Goal: Task Accomplishment & Management: Use online tool/utility

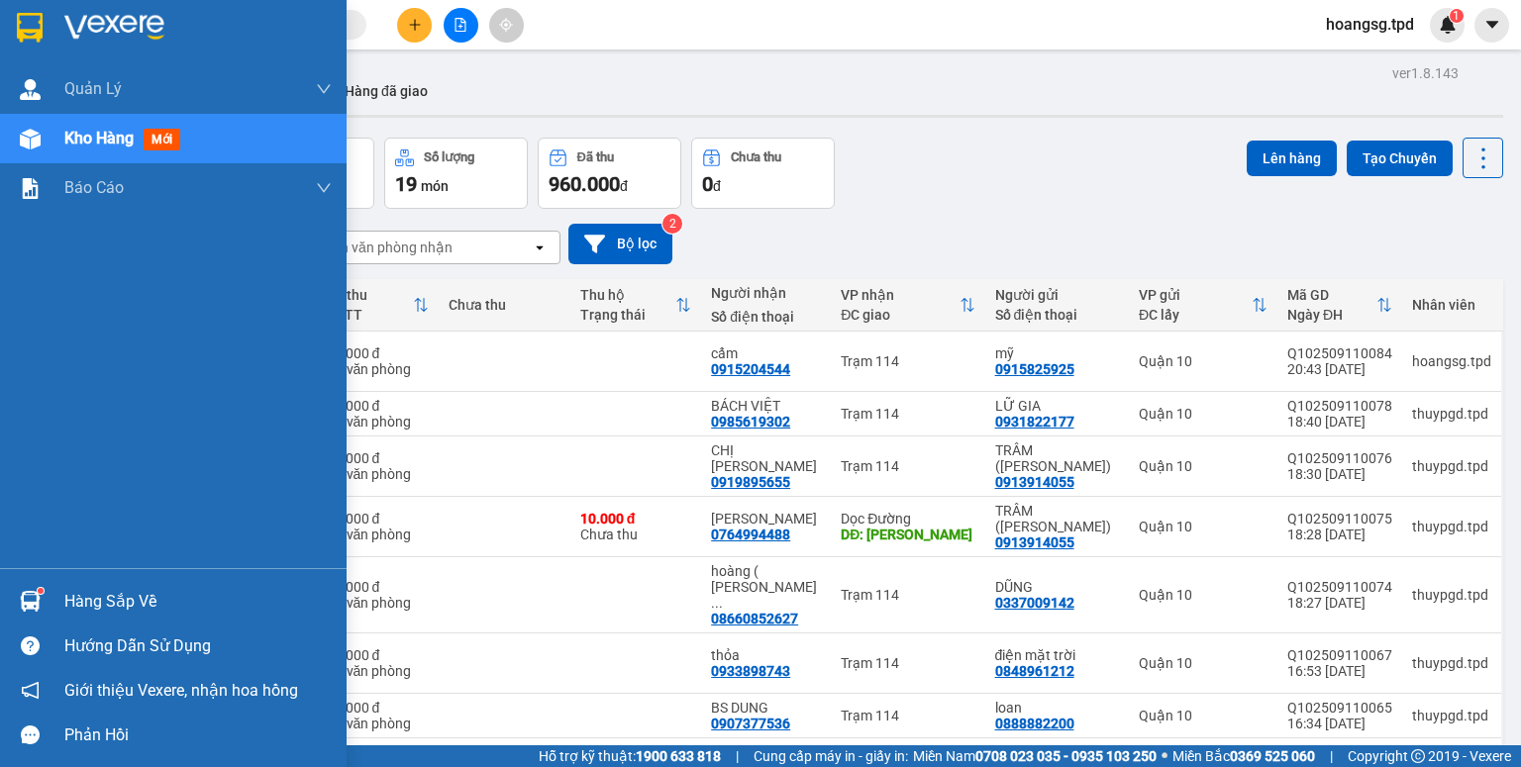
click at [53, 617] on div "Hàng sắp về" at bounding box center [173, 601] width 347 height 45
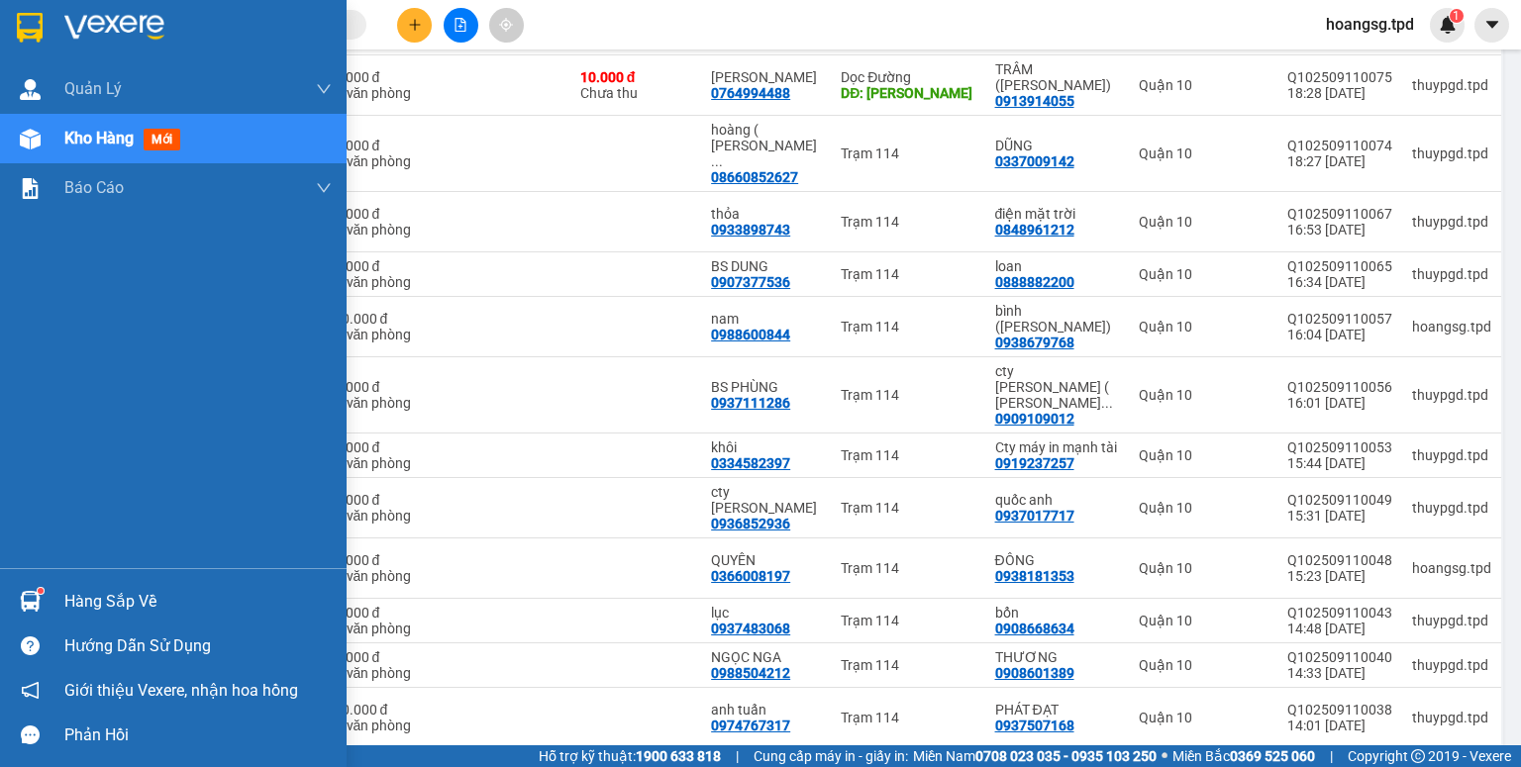
click at [58, 615] on div "Quản Lý Quản lý khách hàng Quản lý khách hàng mới Quản lý giao nhận mới Kho hàn…" at bounding box center [173, 383] width 347 height 767
click at [112, 604] on div "Hàng sắp về" at bounding box center [197, 602] width 267 height 30
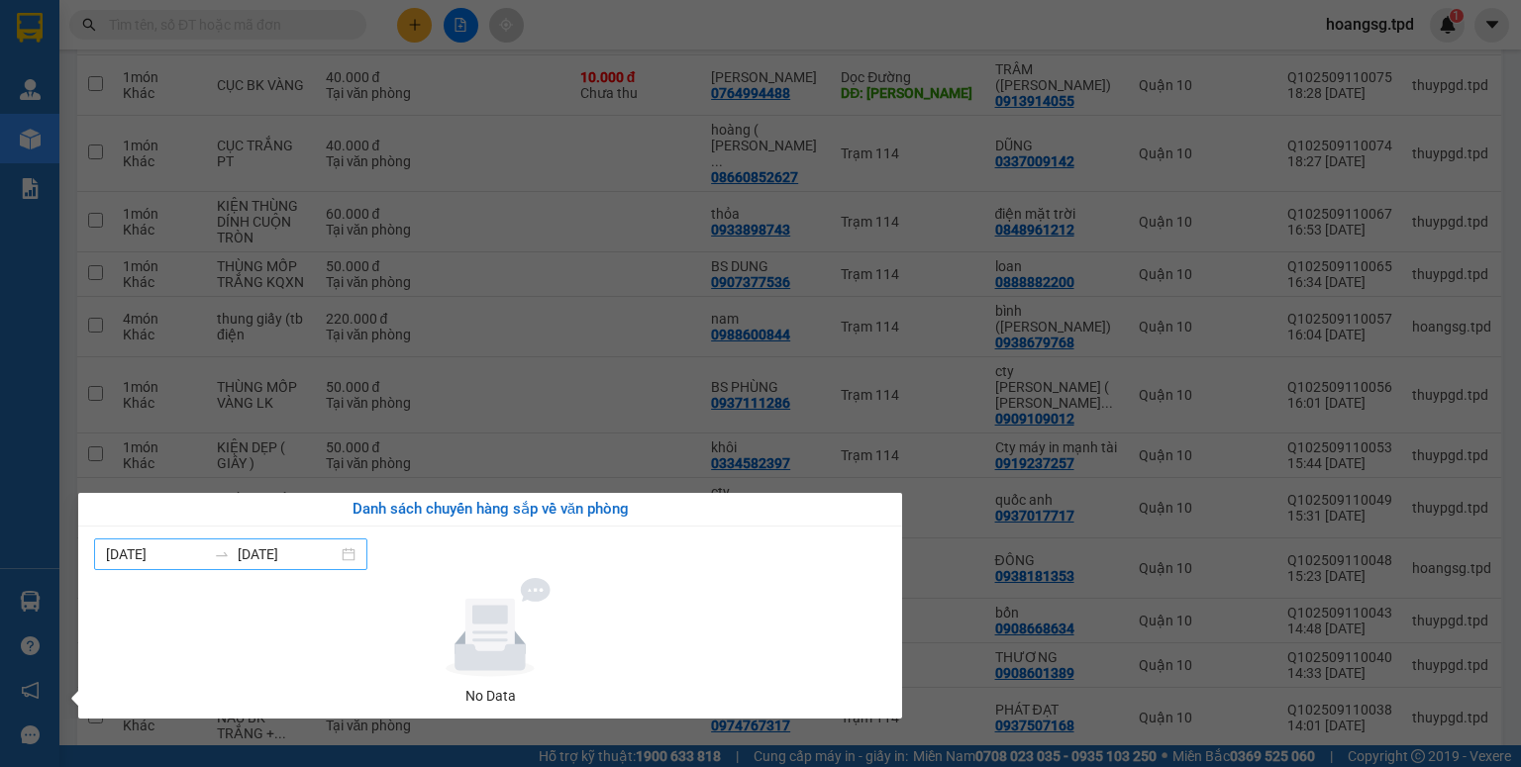
click at [245, 557] on input "[DATE]" at bounding box center [288, 555] width 100 height 22
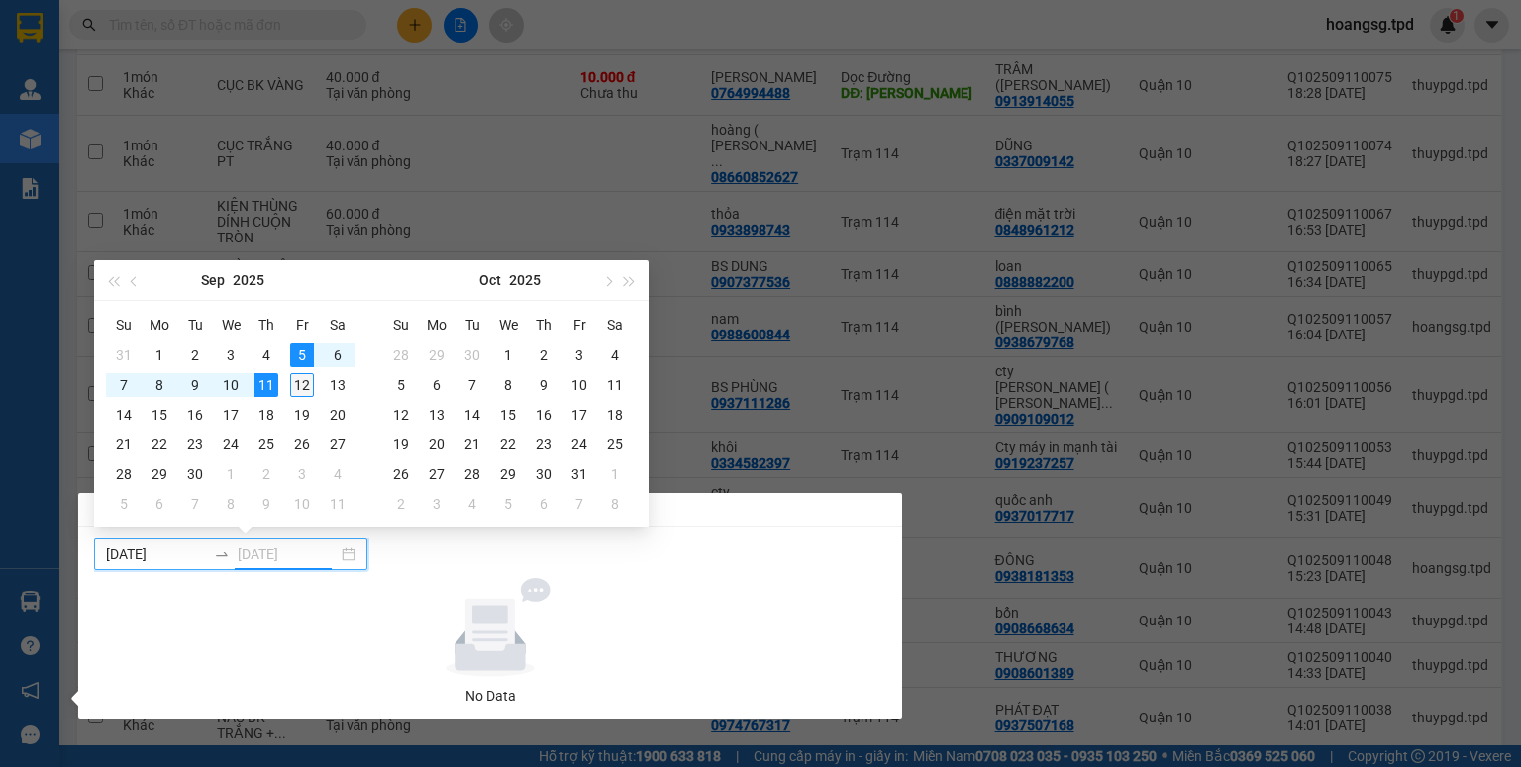
type input "[DATE]"
click at [300, 376] on div "12" at bounding box center [302, 385] width 24 height 24
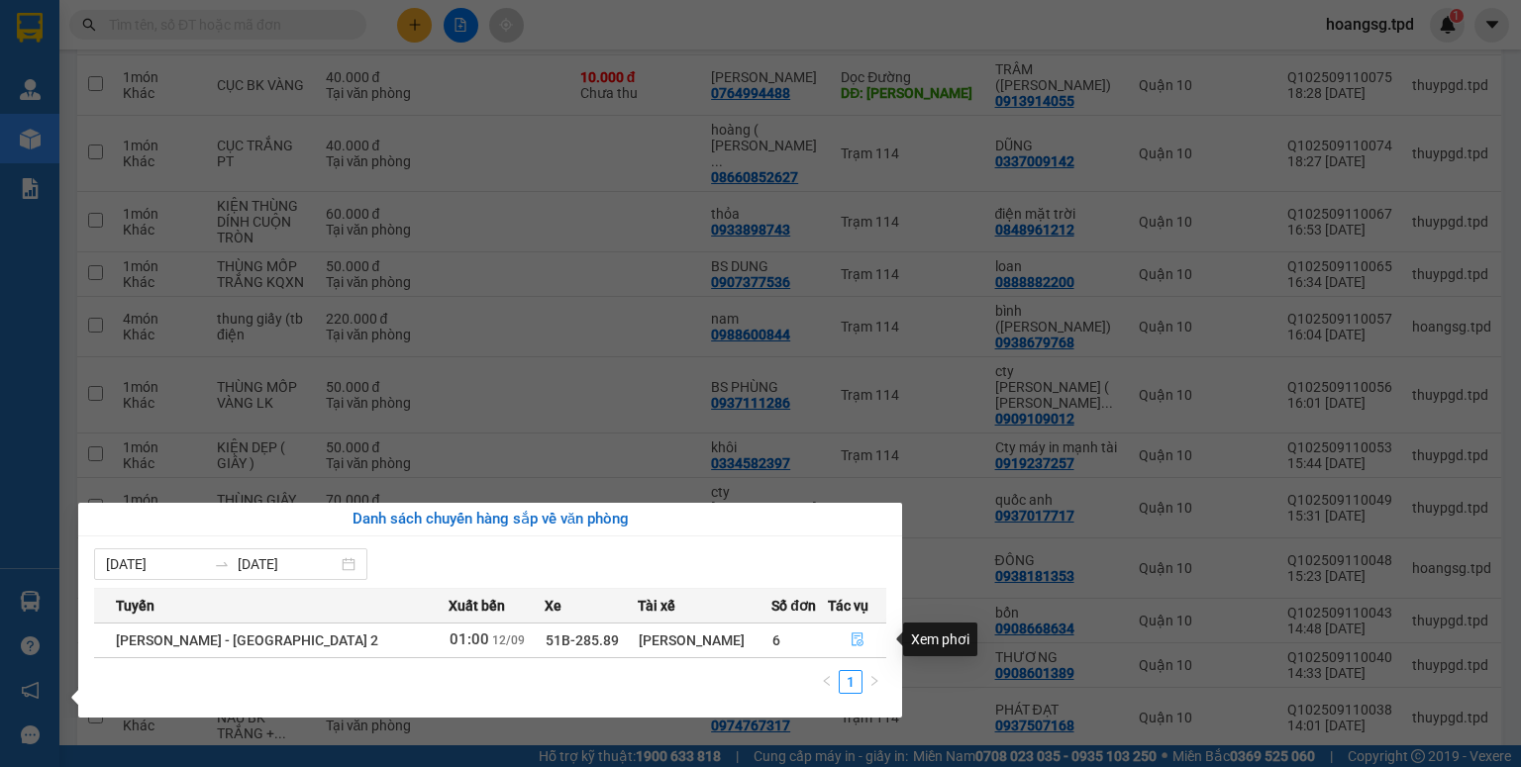
click at [837, 636] on button "button" at bounding box center [857, 641] width 57 height 32
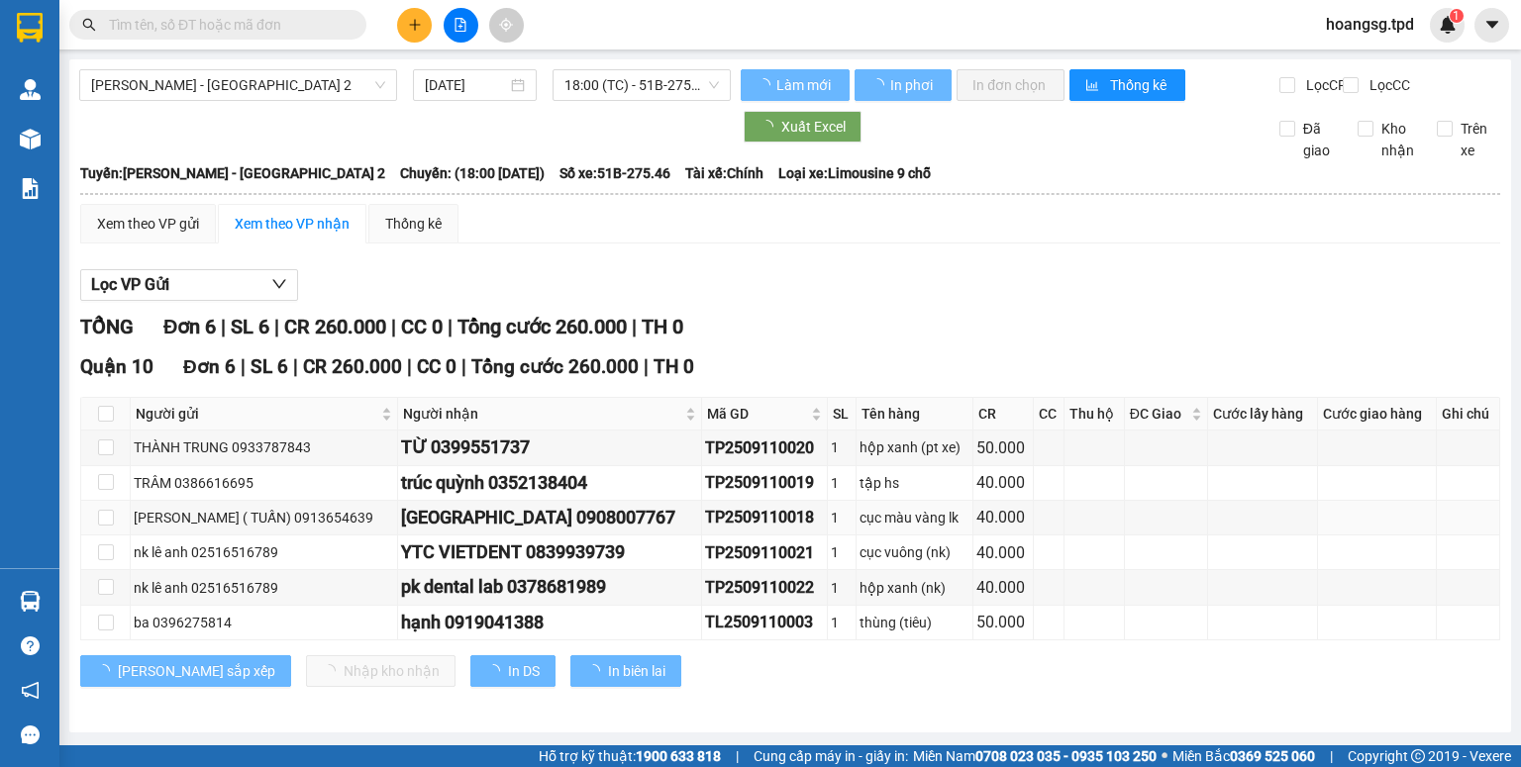
type input "[DATE]"
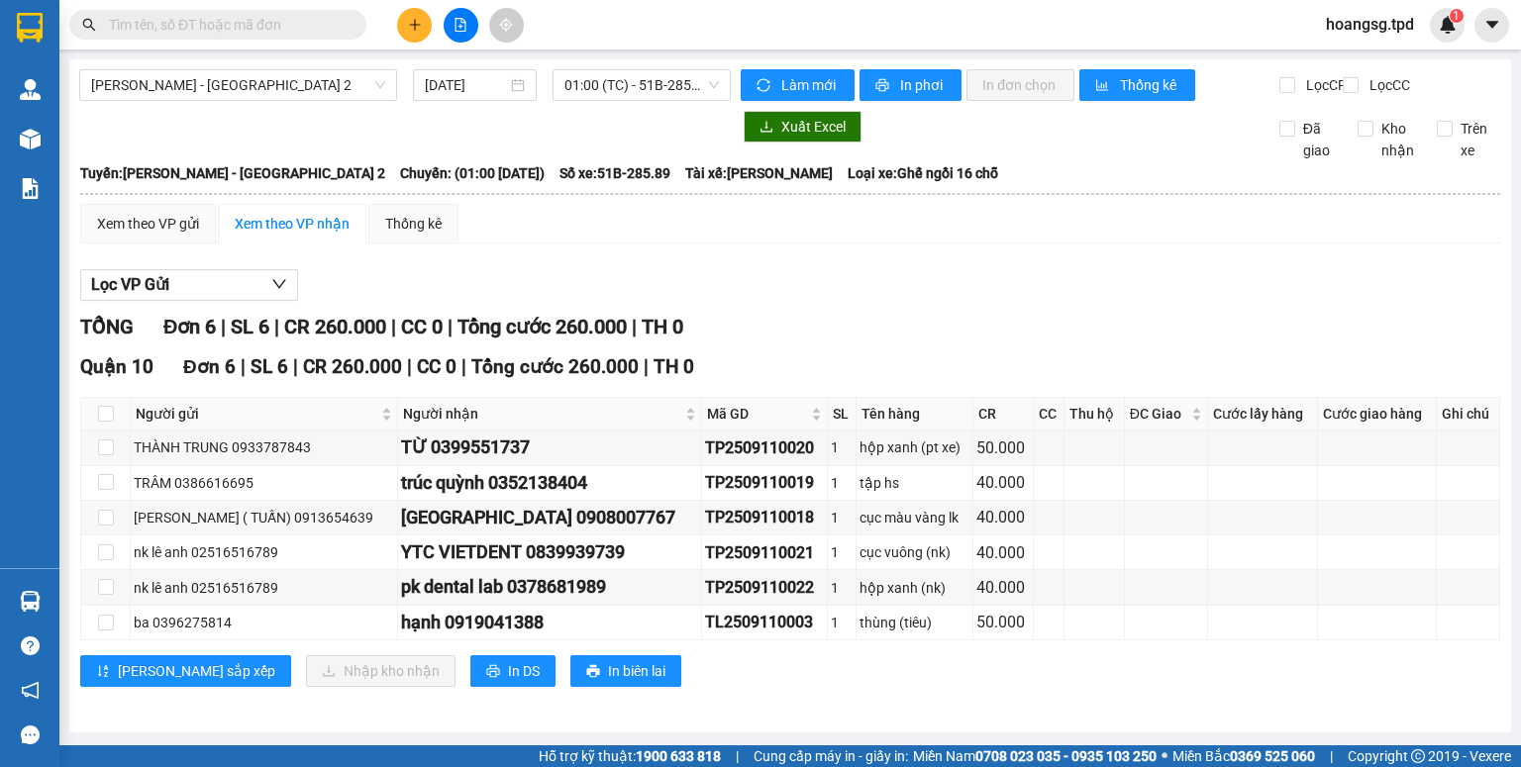
click at [785, 302] on div "Lọc VP Gửi" at bounding box center [790, 285] width 1420 height 33
click at [105, 422] on input "checkbox" at bounding box center [106, 414] width 16 height 16
checkbox input "true"
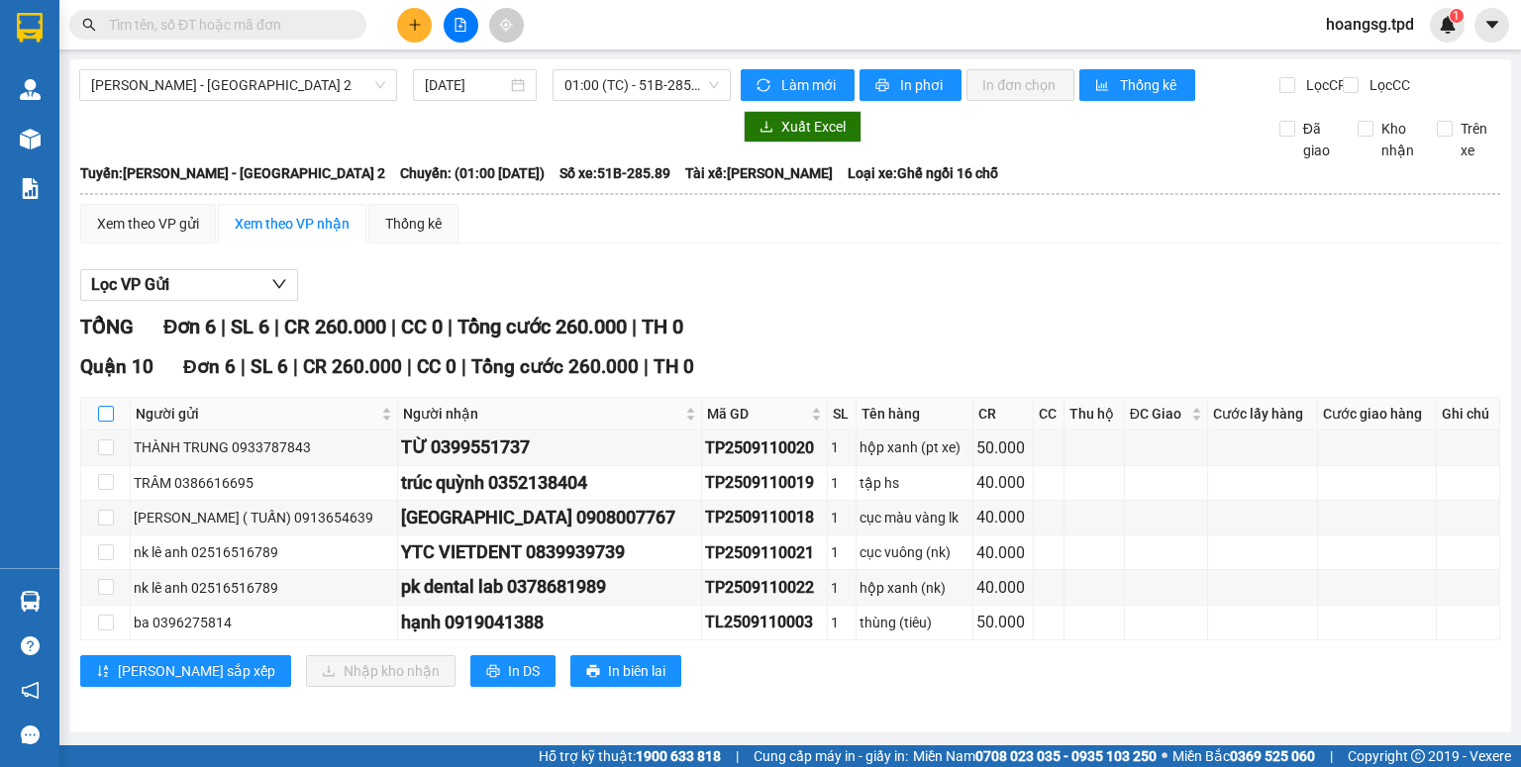
checkbox input "true"
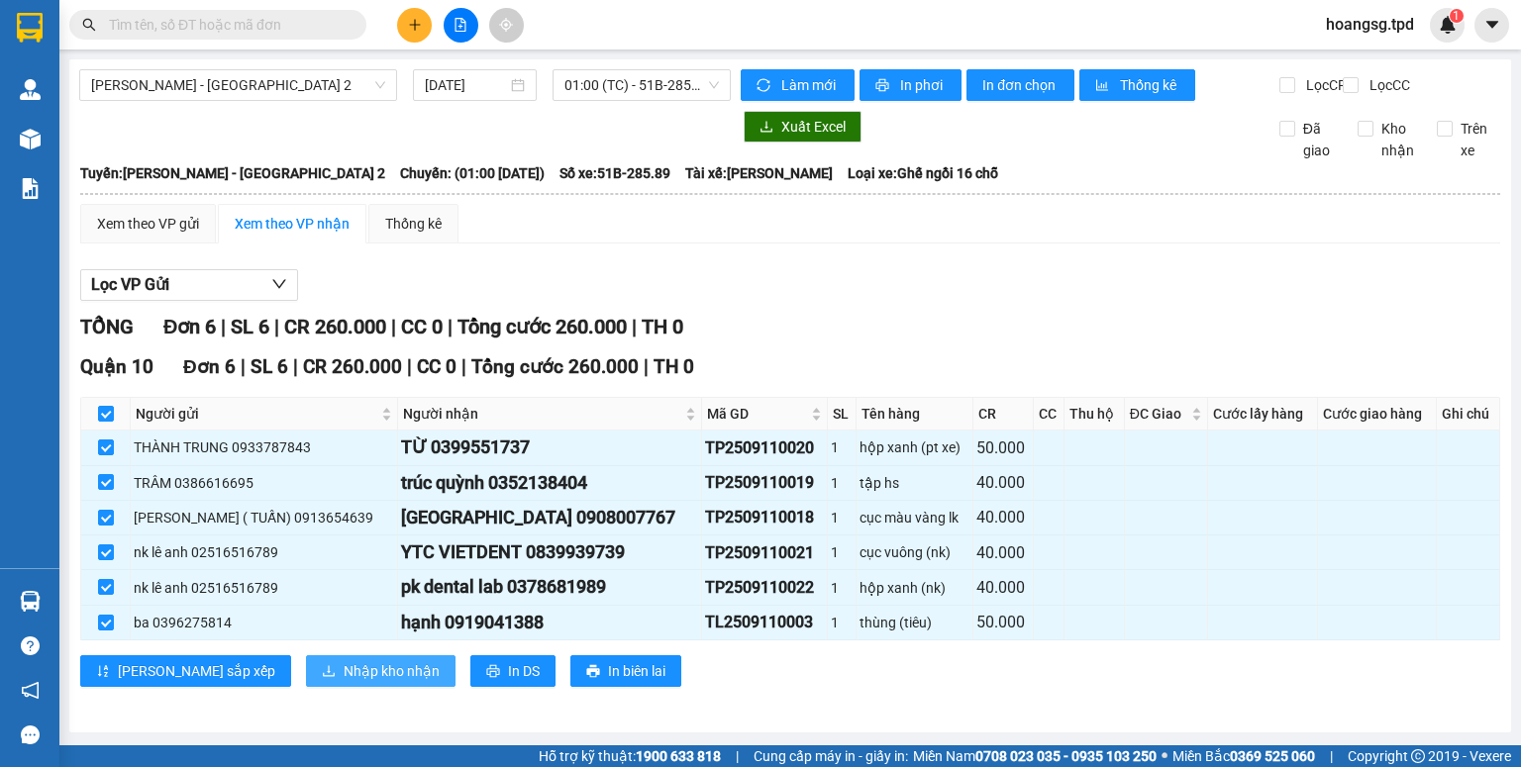
click at [306, 683] on button "Nhập kho nhận" at bounding box center [381, 672] width 150 height 32
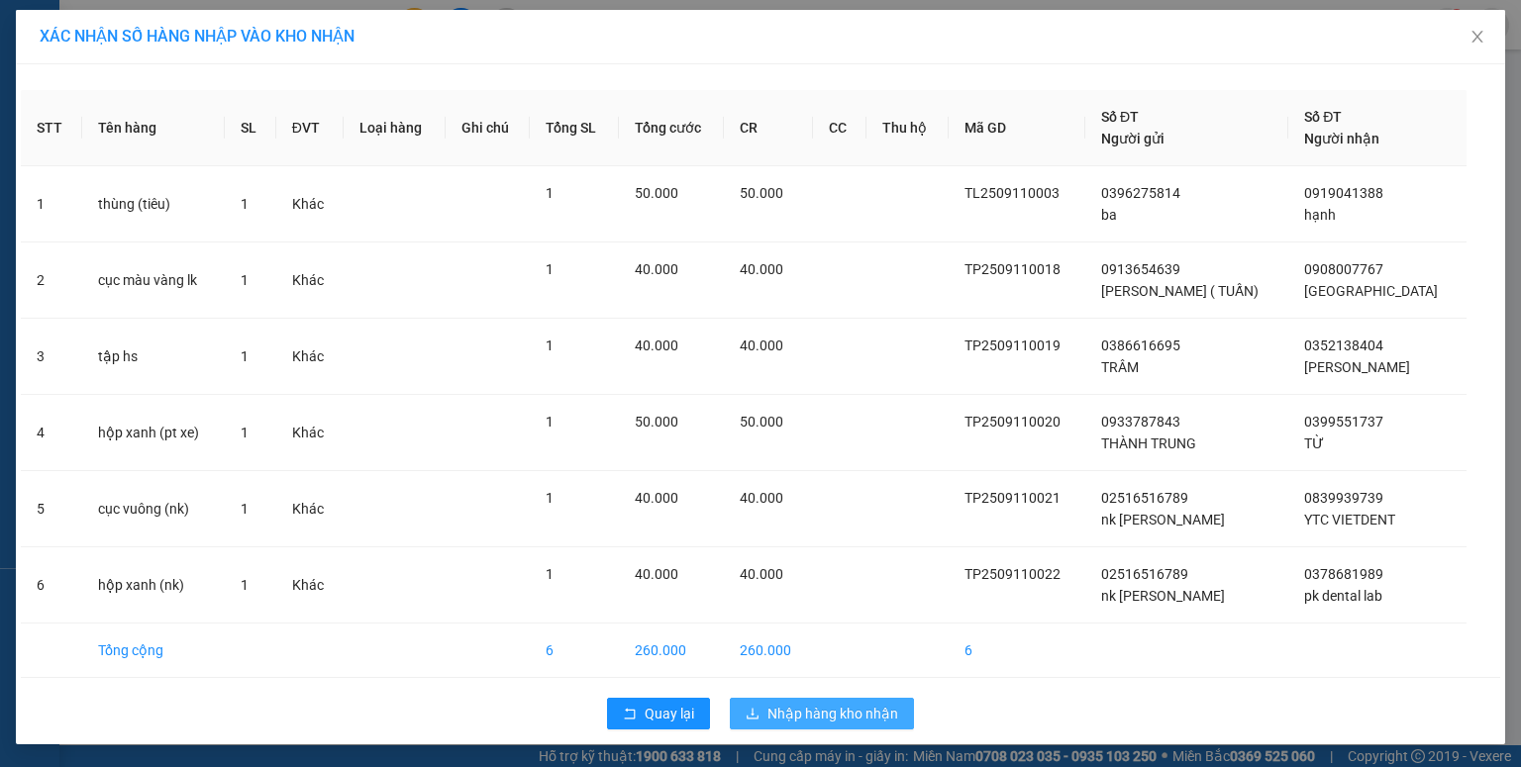
click at [785, 712] on span "Nhập hàng kho nhận" at bounding box center [832, 714] width 131 height 22
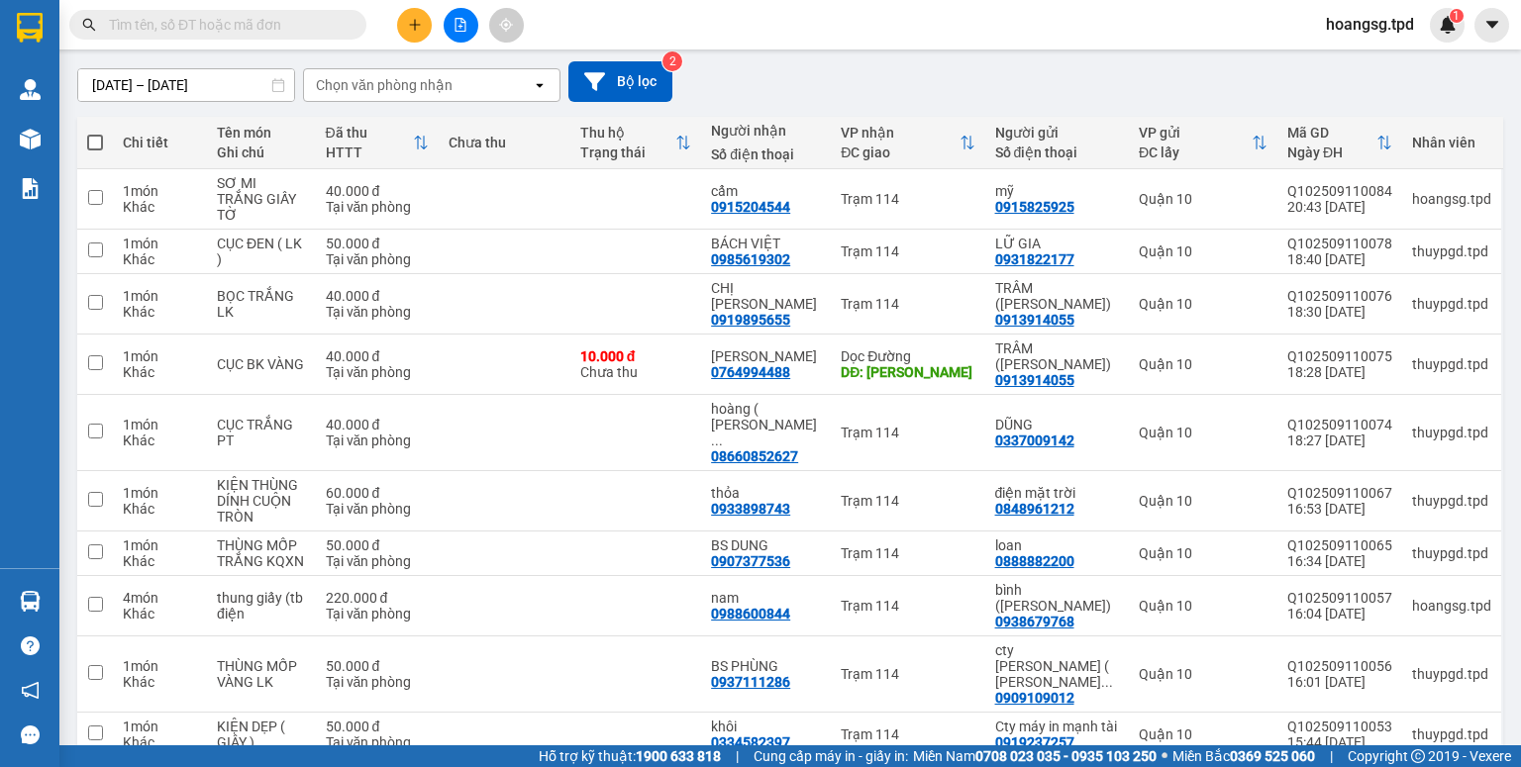
scroll to position [188, 0]
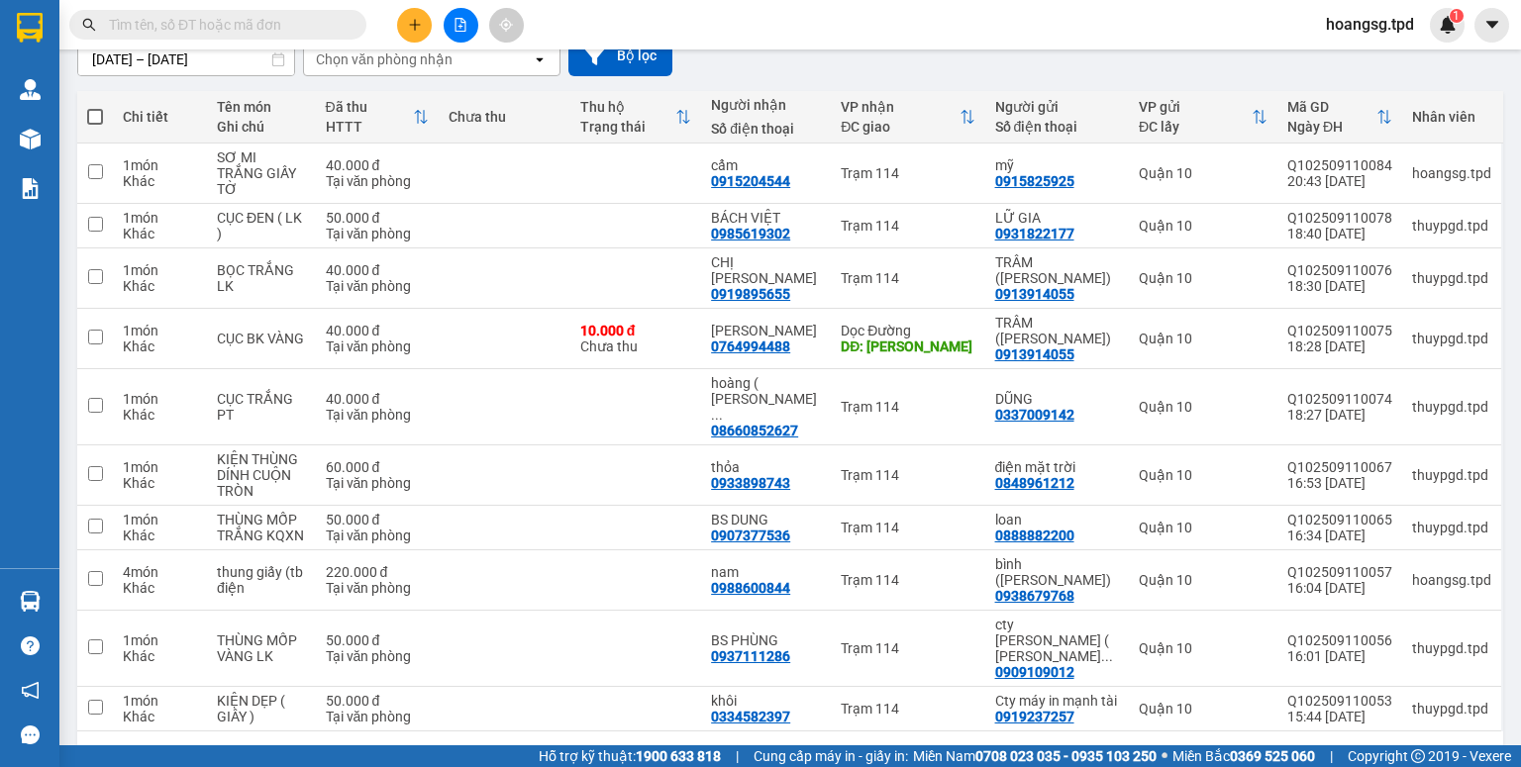
click at [1445, 748] on div "10 / trang" at bounding box center [1422, 764] width 89 height 32
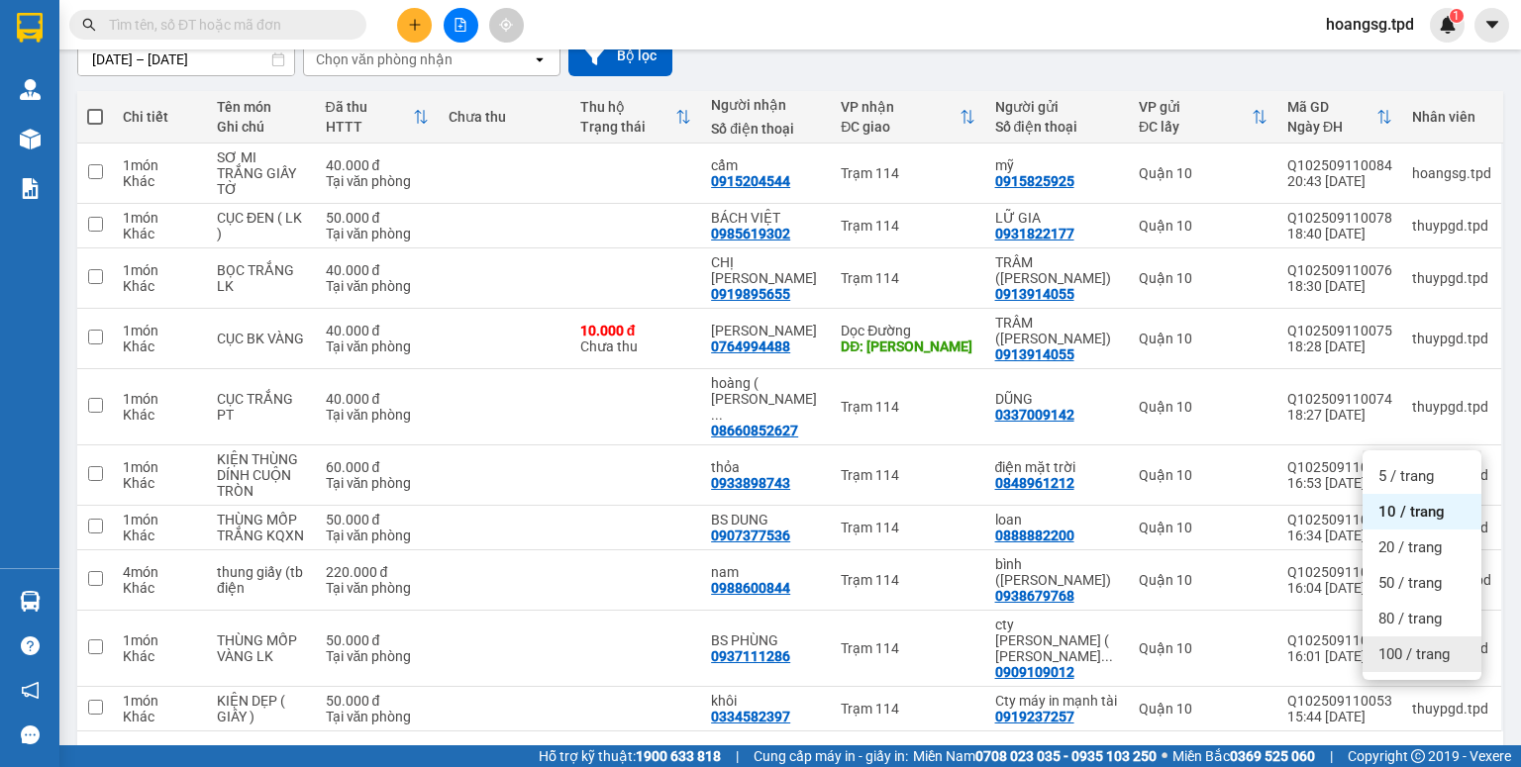
click at [1429, 649] on span "100 / trang" at bounding box center [1413, 655] width 71 height 20
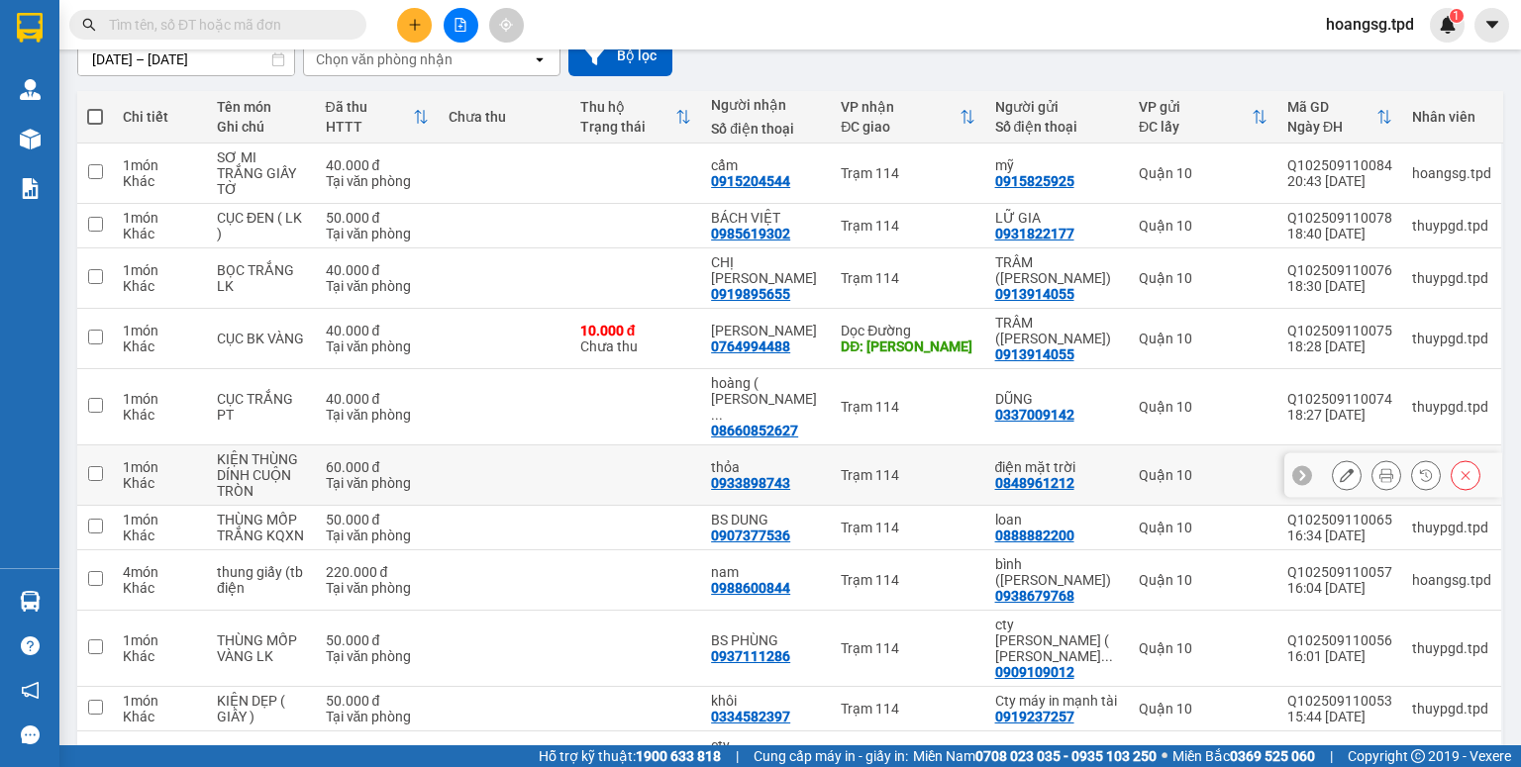
scroll to position [0, 0]
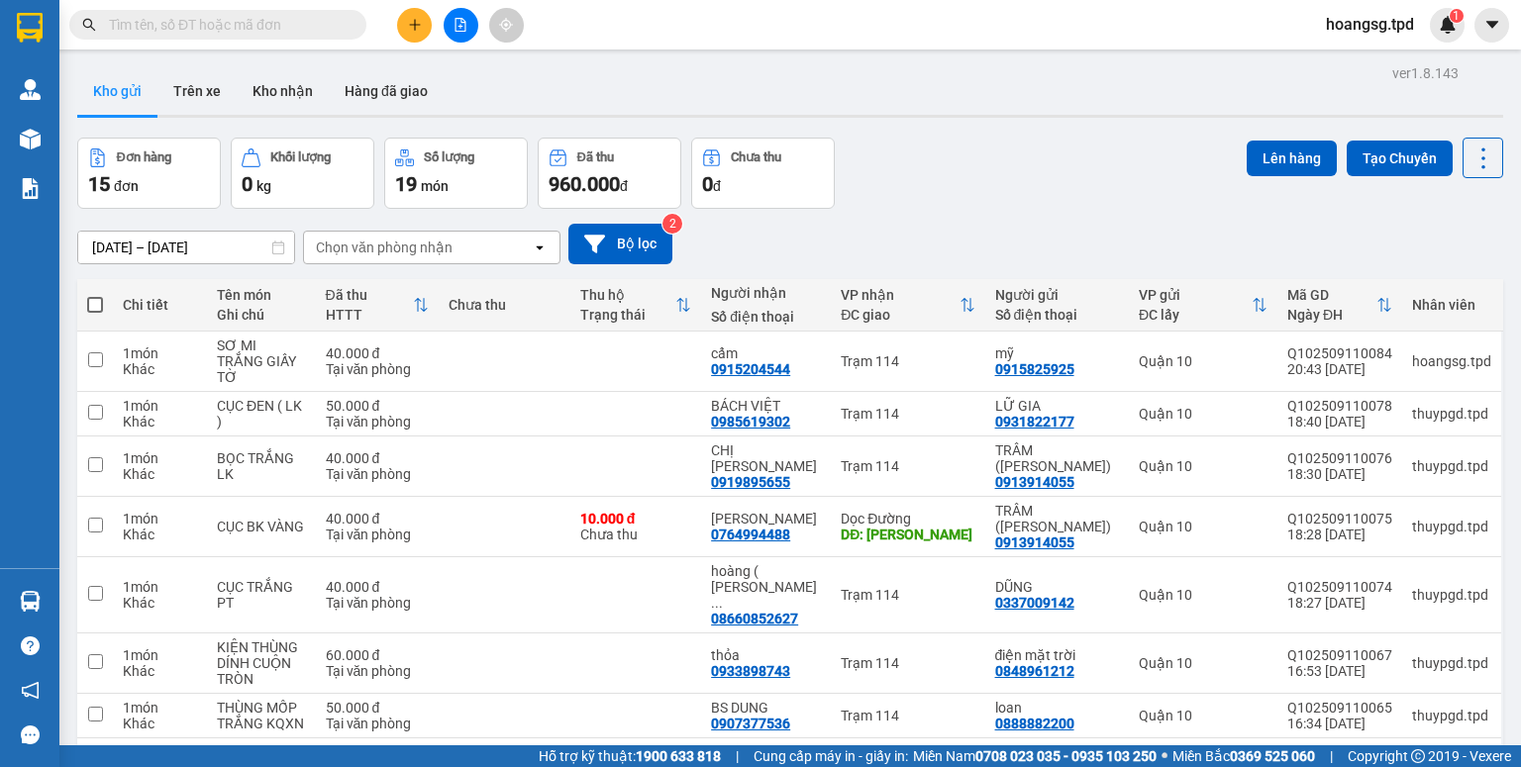
click at [77, 308] on th at bounding box center [95, 305] width 36 height 52
click at [88, 302] on span at bounding box center [95, 305] width 16 height 16
click at [95, 295] on input "checkbox" at bounding box center [95, 295] width 0 height 0
checkbox input "true"
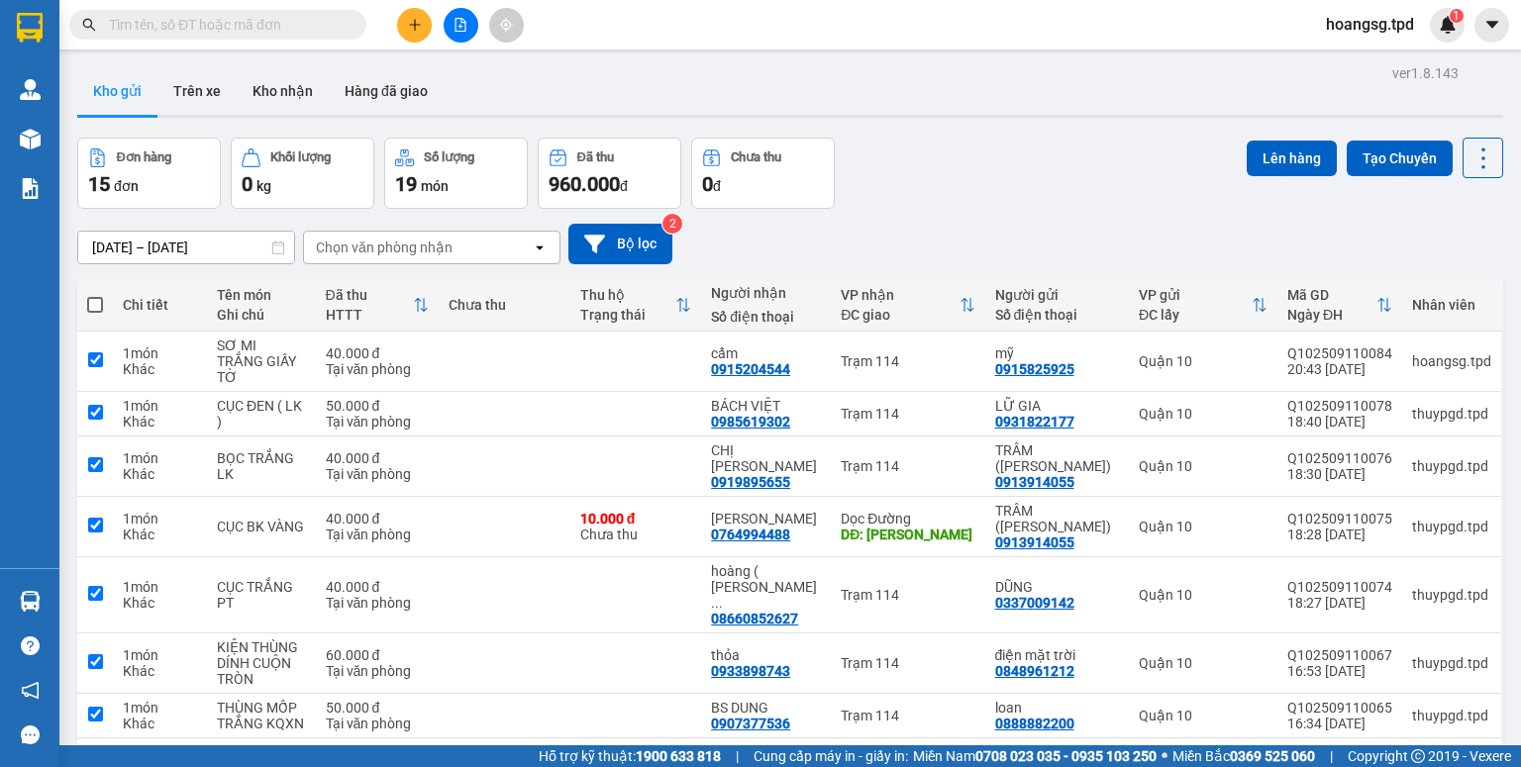
checkbox input "true"
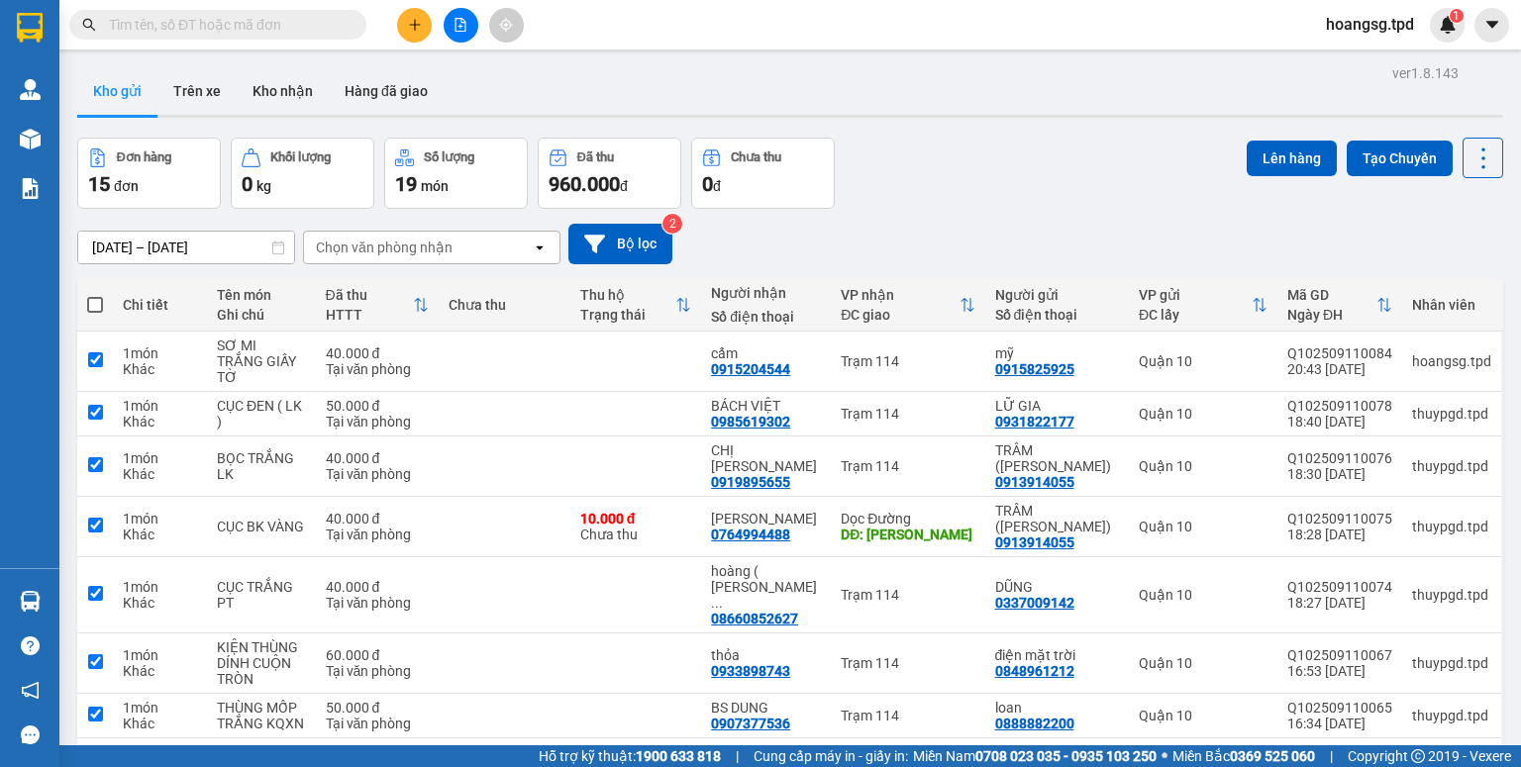
checkbox input "true"
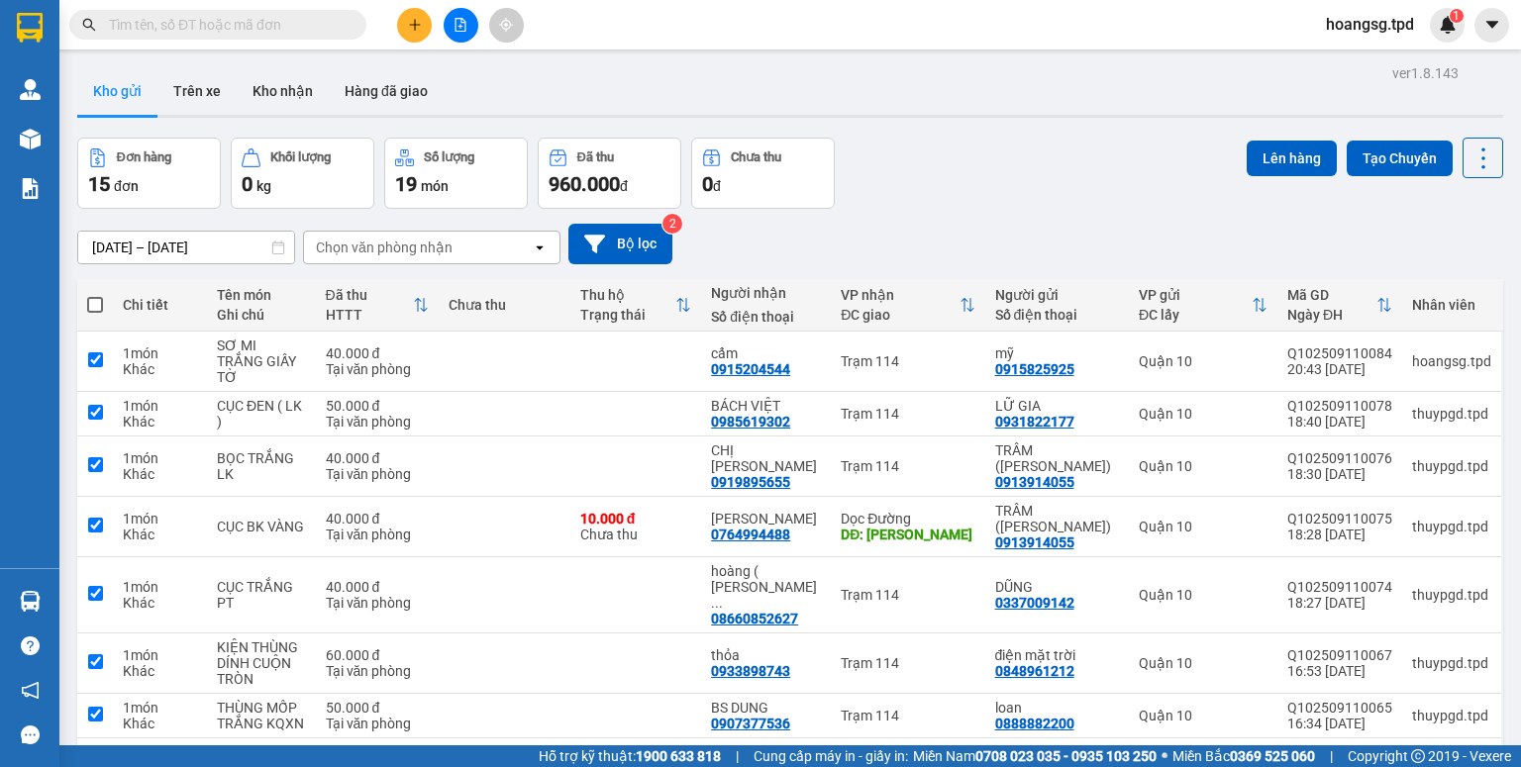
checkbox input "true"
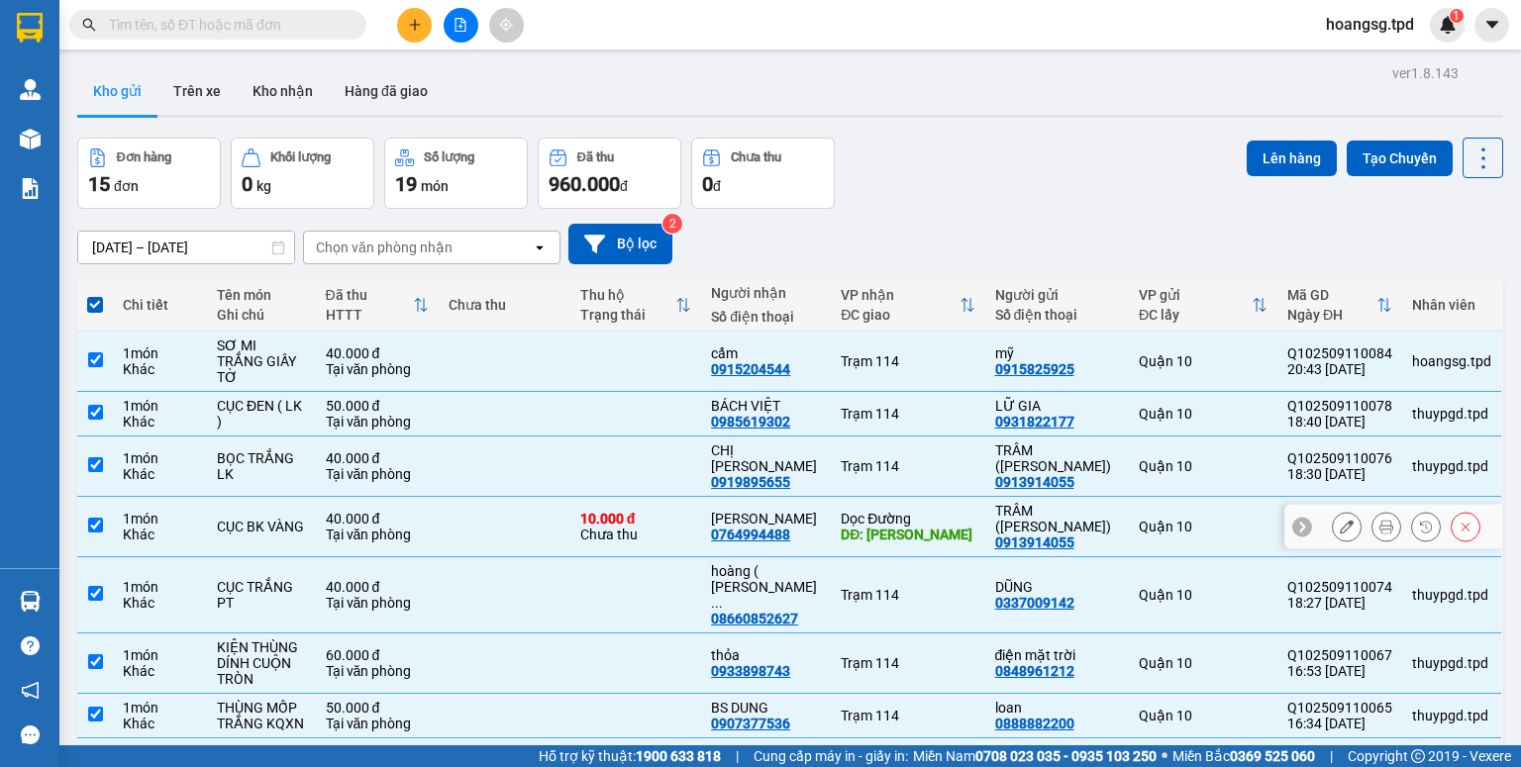
click at [95, 518] on input "checkbox" at bounding box center [95, 525] width 15 height 15
checkbox input "false"
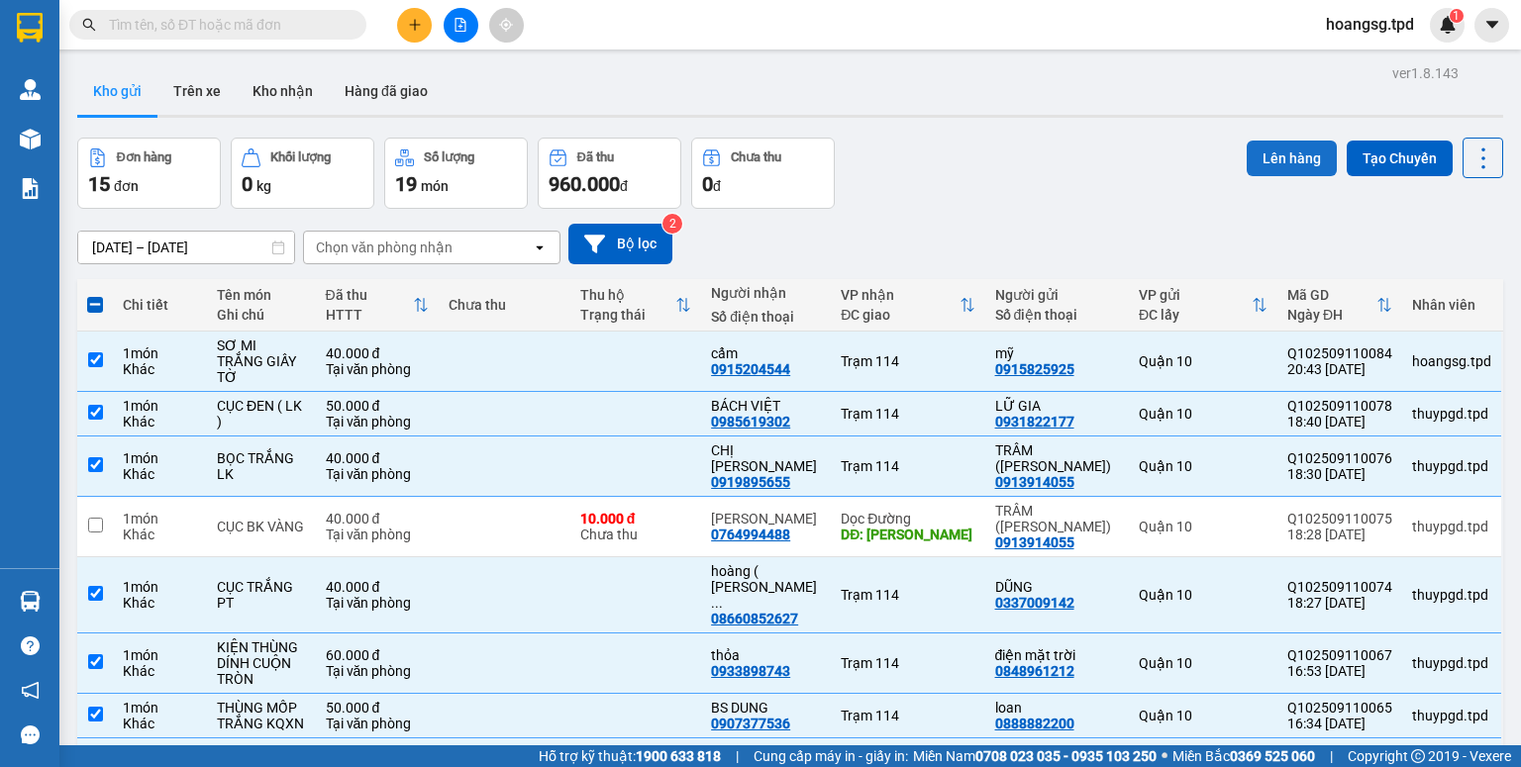
click at [1249, 161] on button "Lên hàng" at bounding box center [1292, 159] width 90 height 36
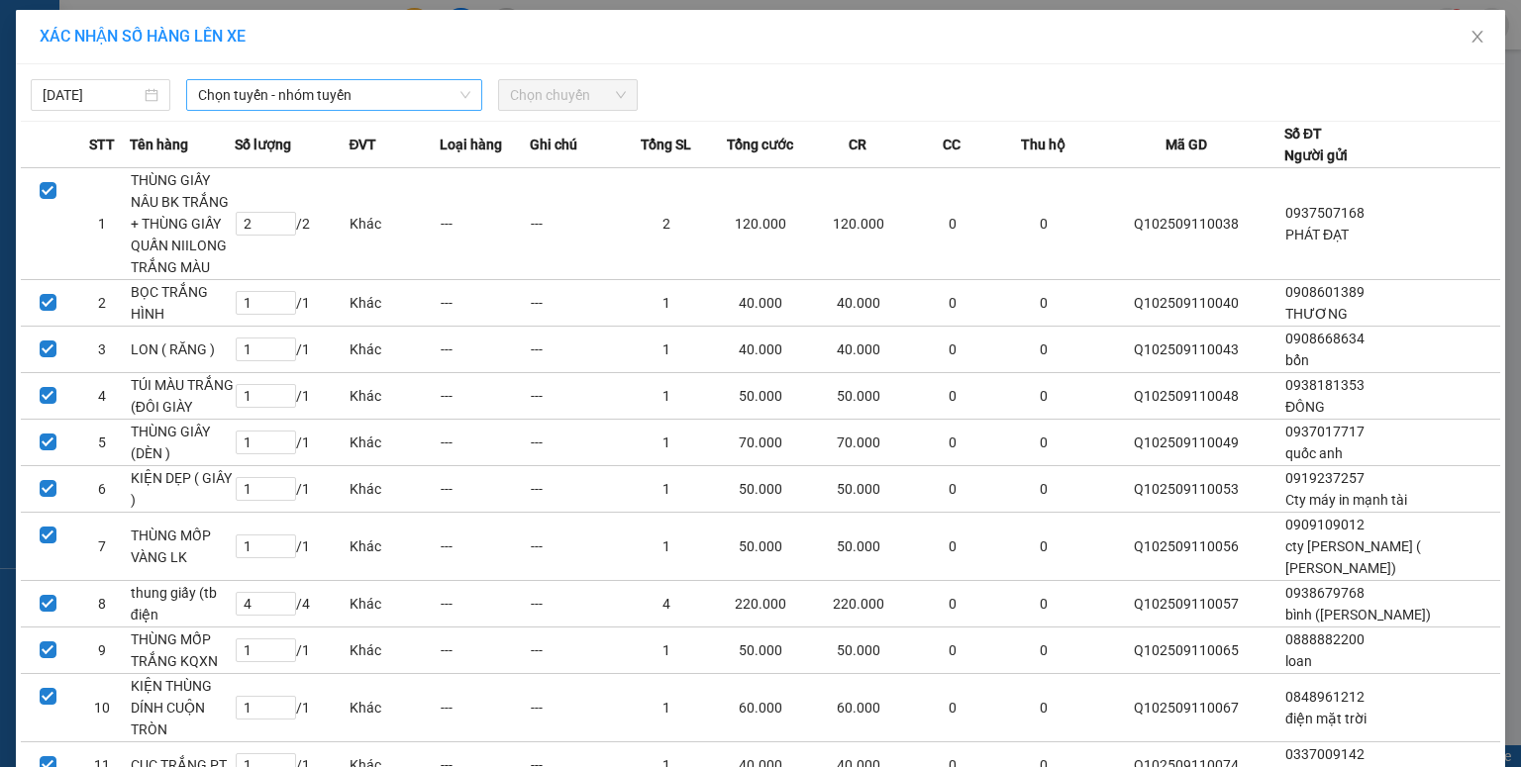
click at [210, 98] on span "Chọn tuyến - nhóm tuyến" at bounding box center [334, 95] width 272 height 30
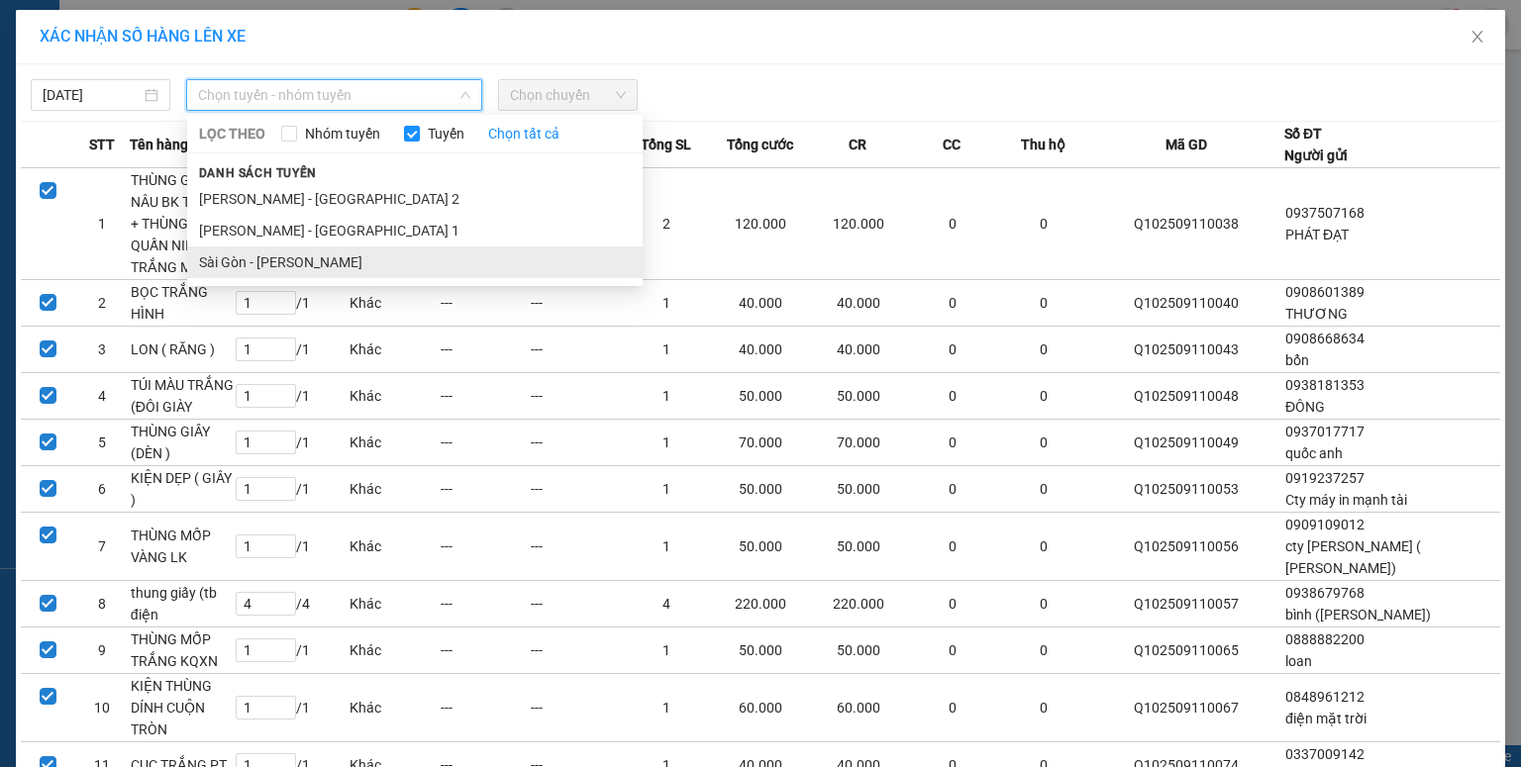
drag, startPoint x: 231, startPoint y: 257, endPoint x: 442, endPoint y: 149, distance: 237.4
click at [232, 258] on li "Sài Gòn - [PERSON_NAME]" at bounding box center [415, 263] width 456 height 32
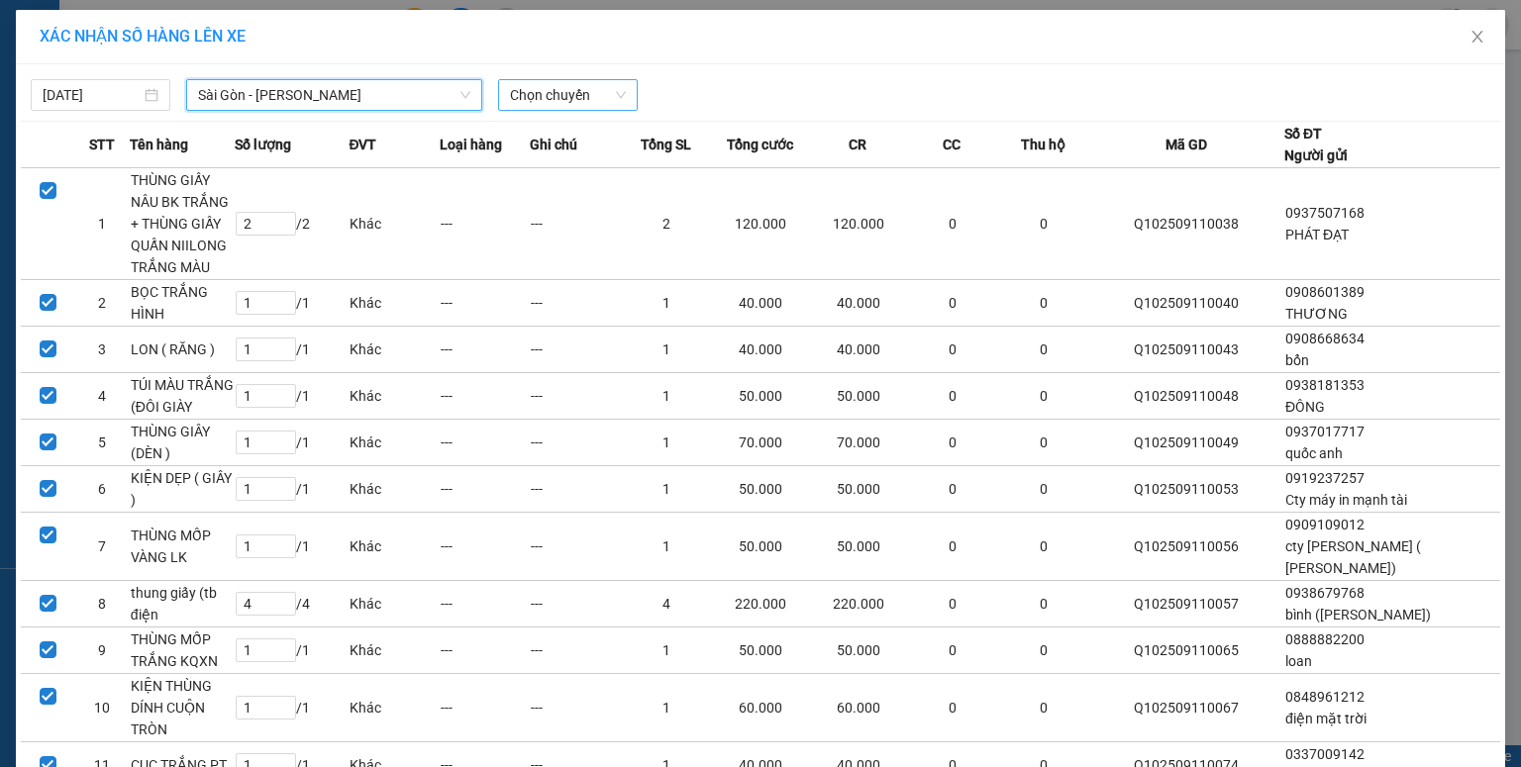
click at [548, 94] on span "Chọn chuyến" at bounding box center [568, 95] width 116 height 30
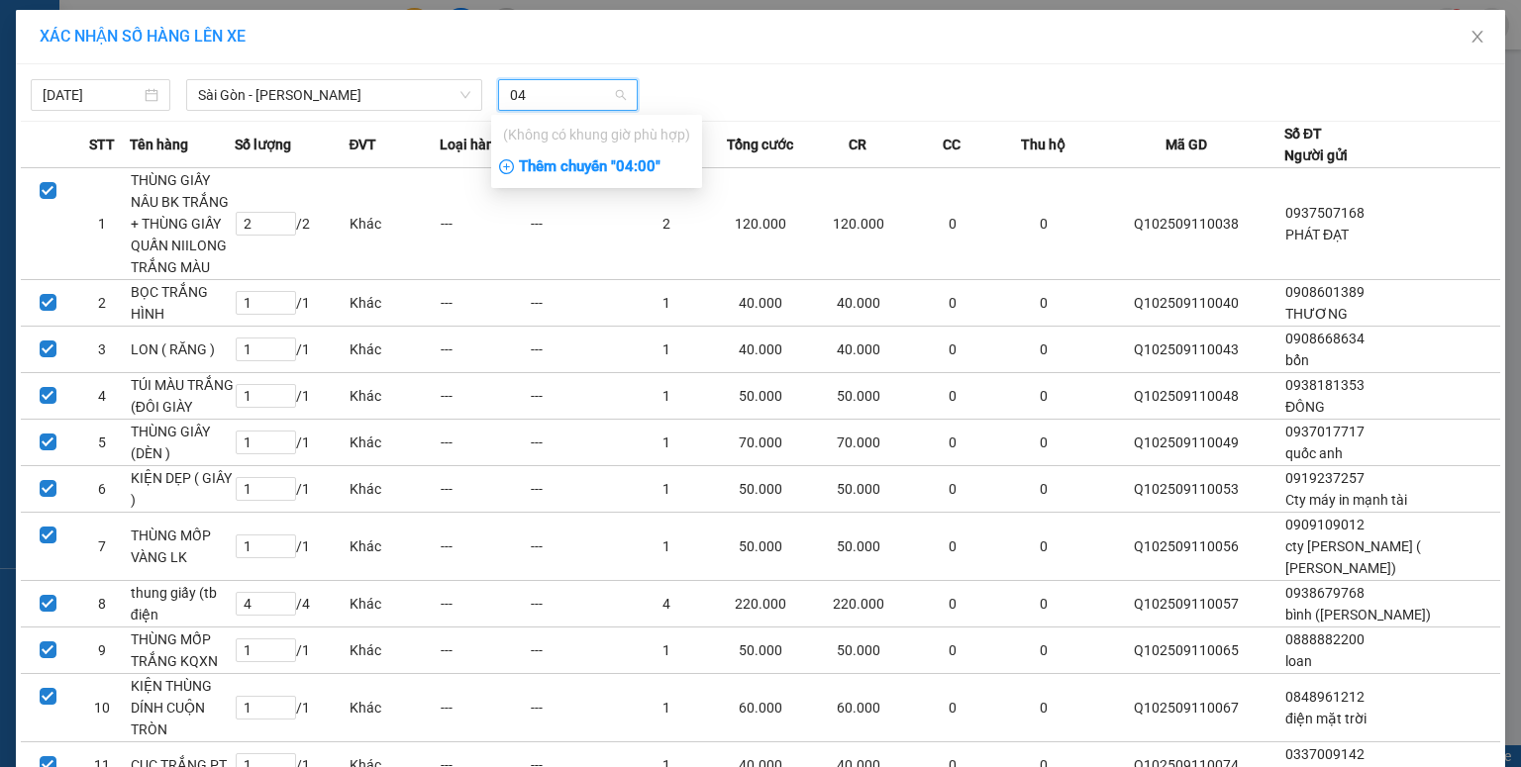
type input "04"
click at [527, 170] on div "Thêm chuyến " 04:00 "" at bounding box center [596, 168] width 211 height 34
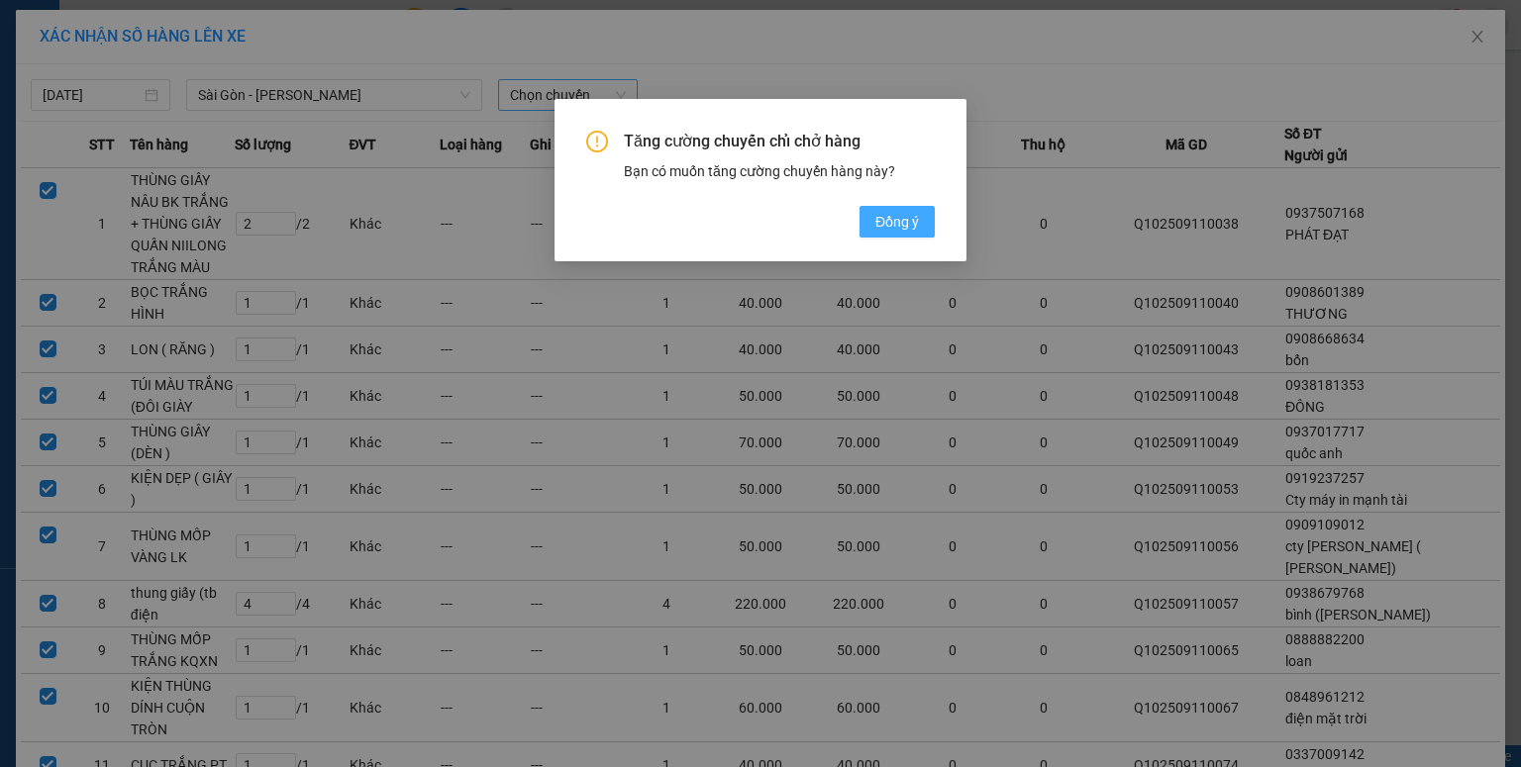
click at [873, 217] on button "Đồng ý" at bounding box center [897, 222] width 75 height 32
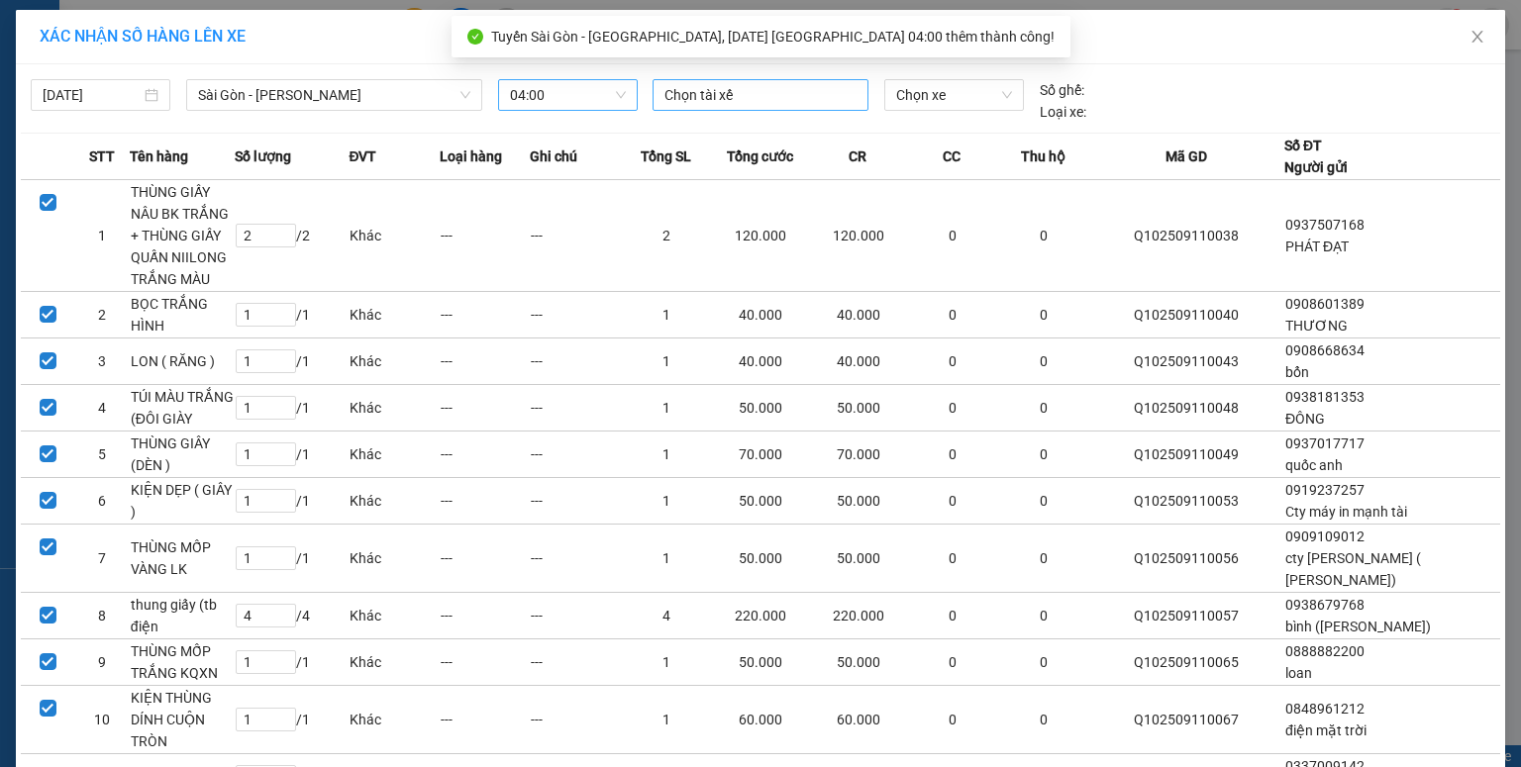
click at [748, 100] on div at bounding box center [761, 95] width 206 height 24
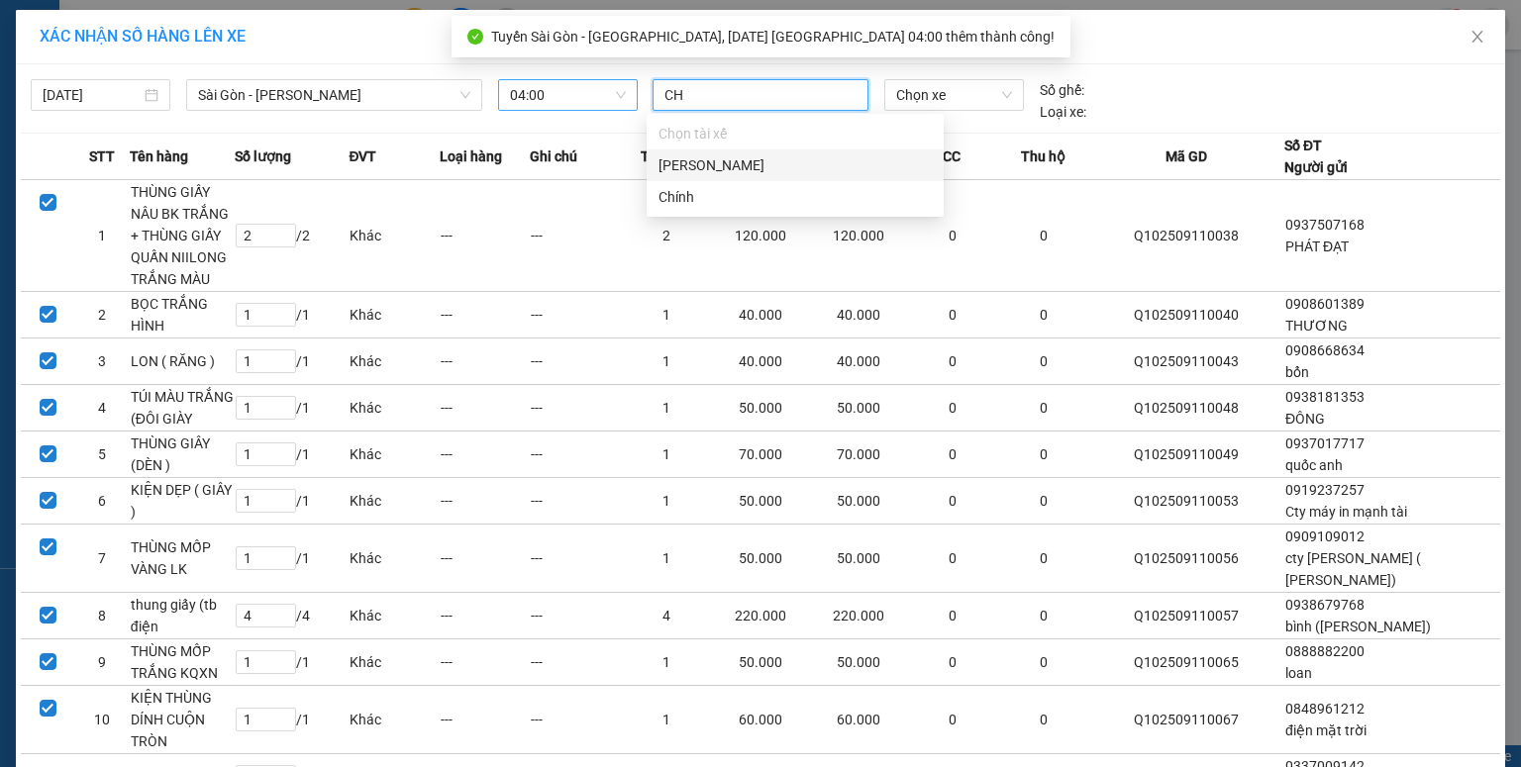
type input "CHI"
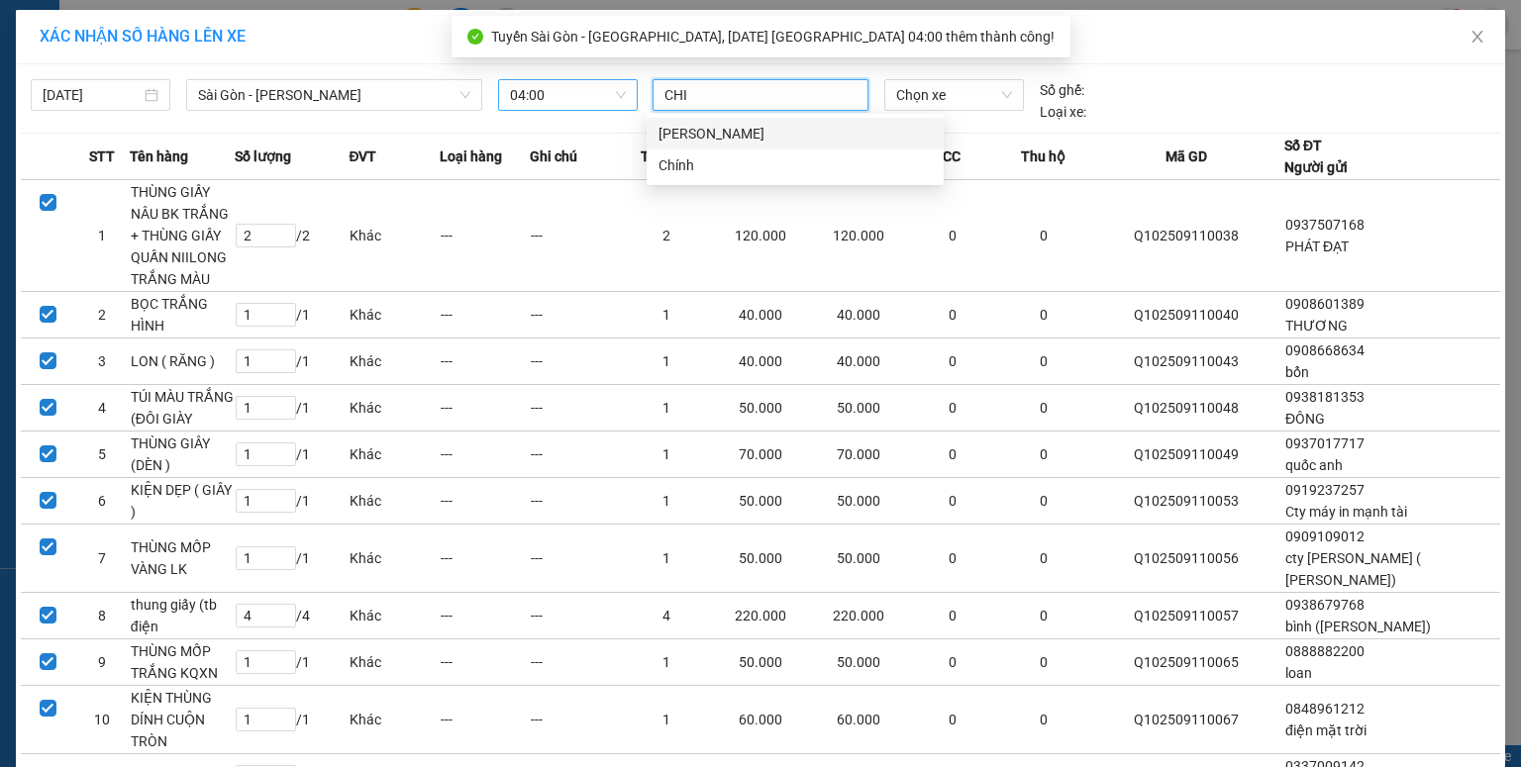
click at [723, 131] on div "[PERSON_NAME]" at bounding box center [795, 134] width 273 height 22
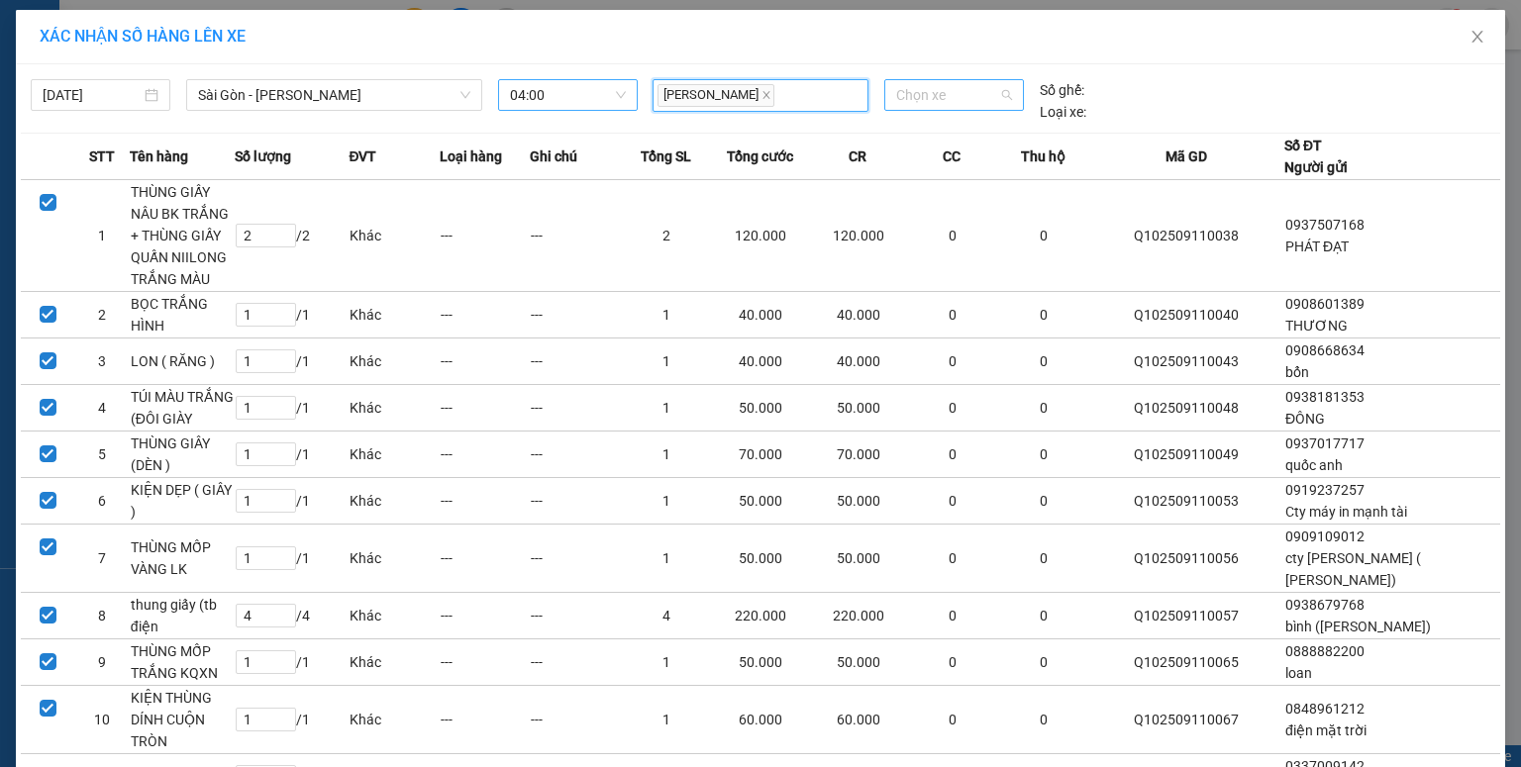
click at [896, 94] on span "Chọn xe" at bounding box center [953, 95] width 115 height 30
type input "28589"
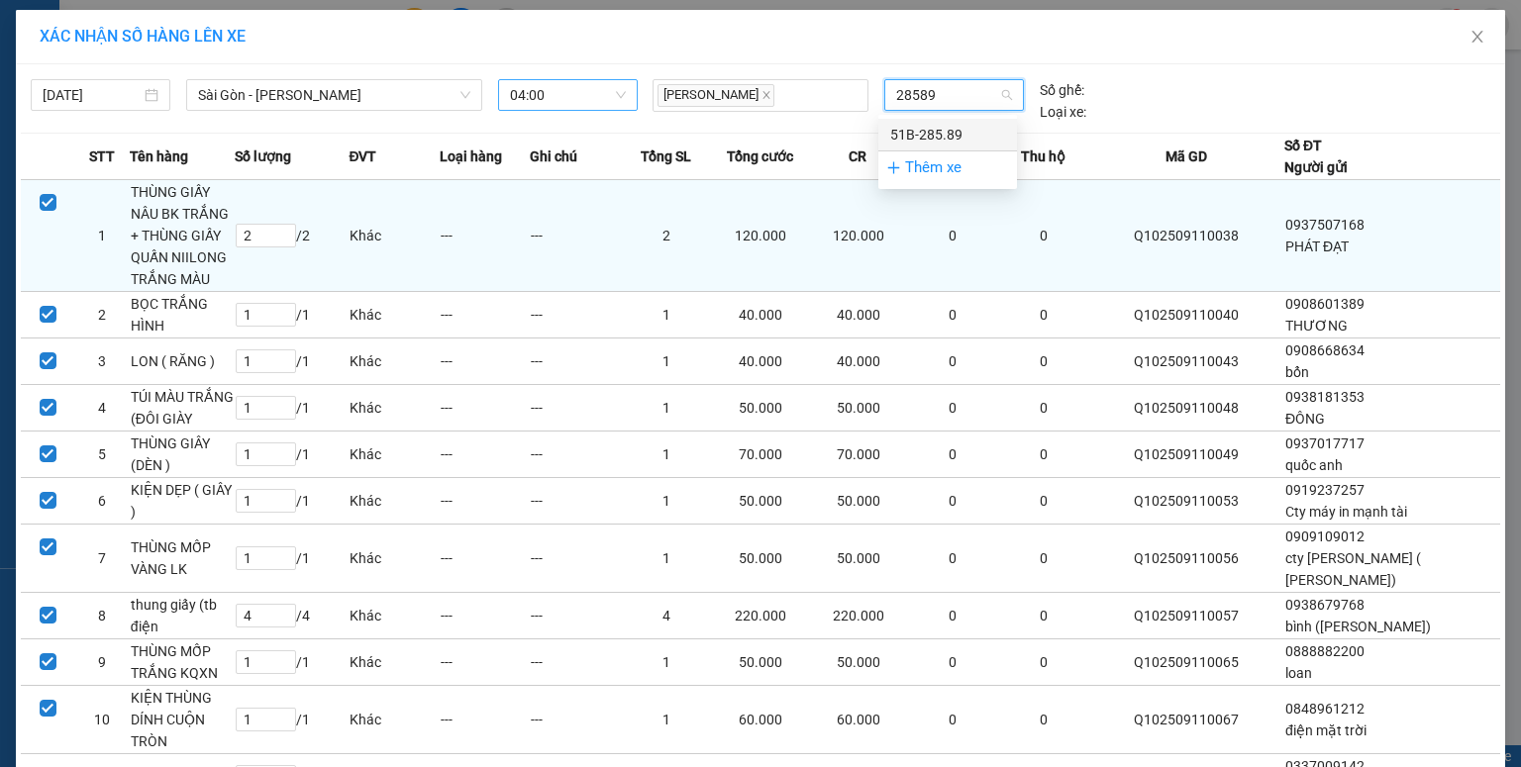
drag, startPoint x: 915, startPoint y: 131, endPoint x: 915, endPoint y: 185, distance: 54.5
click at [915, 131] on div "51B-285.89" at bounding box center [947, 135] width 115 height 22
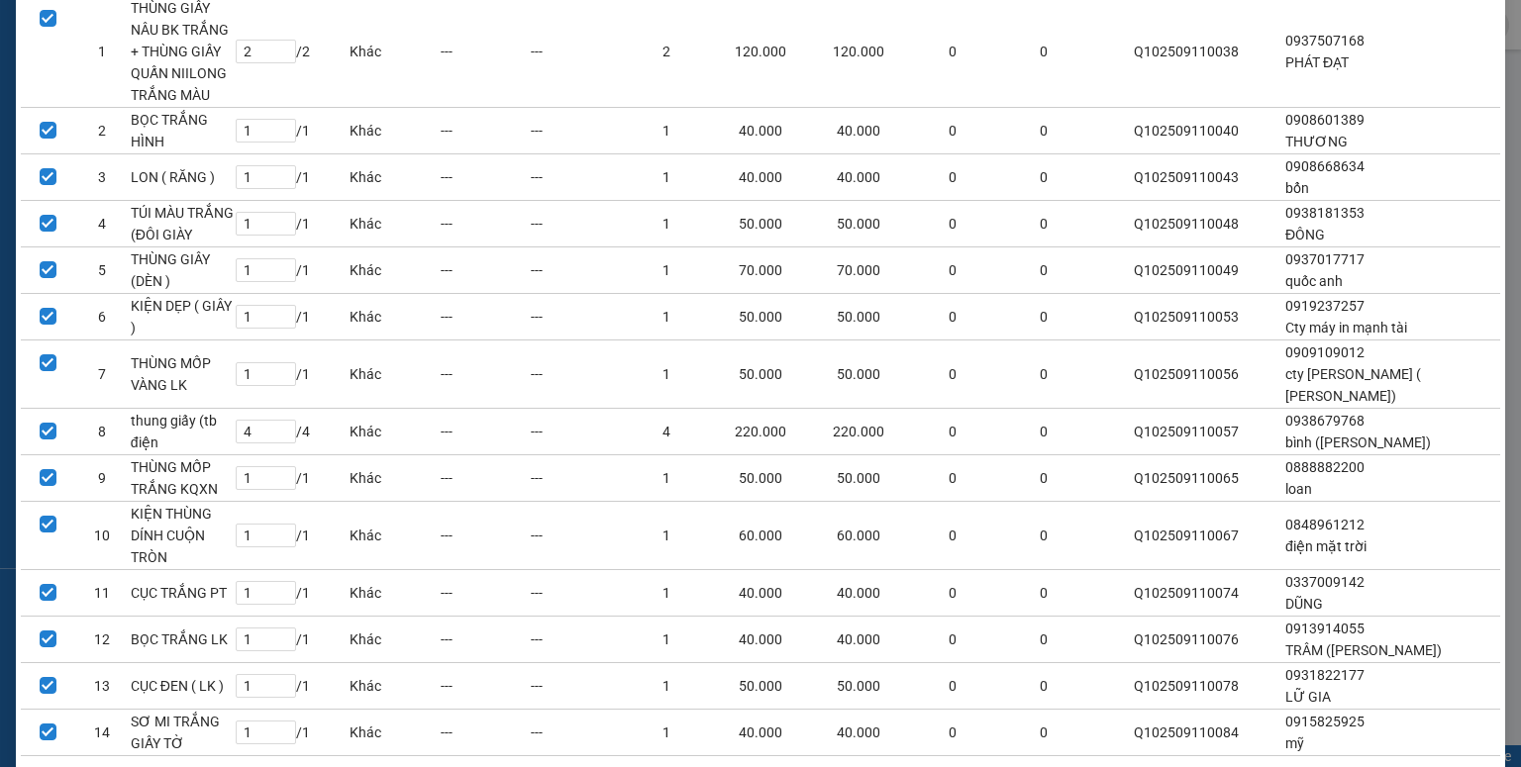
scroll to position [314, 0]
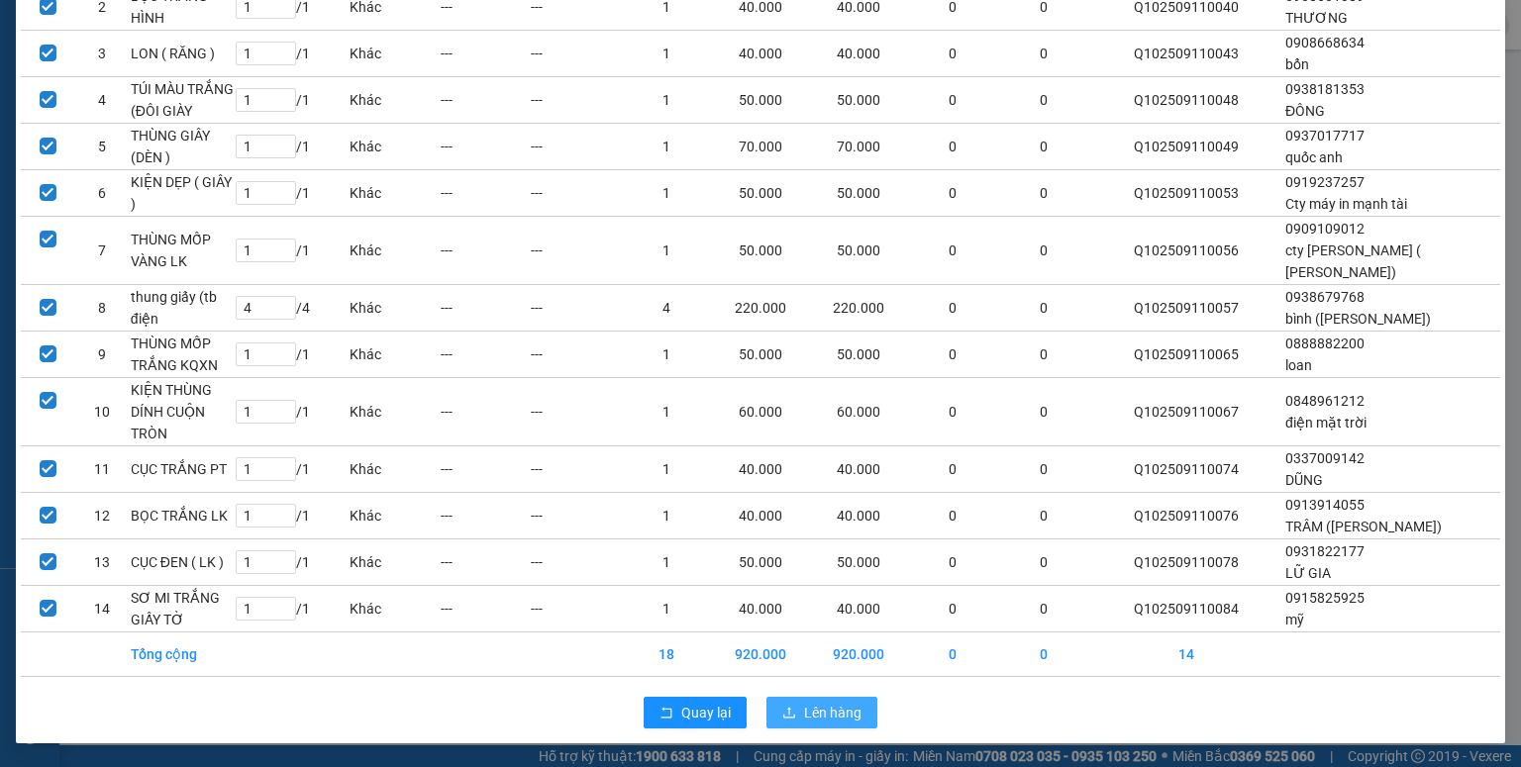
click at [815, 715] on span "Lên hàng" at bounding box center [832, 713] width 57 height 22
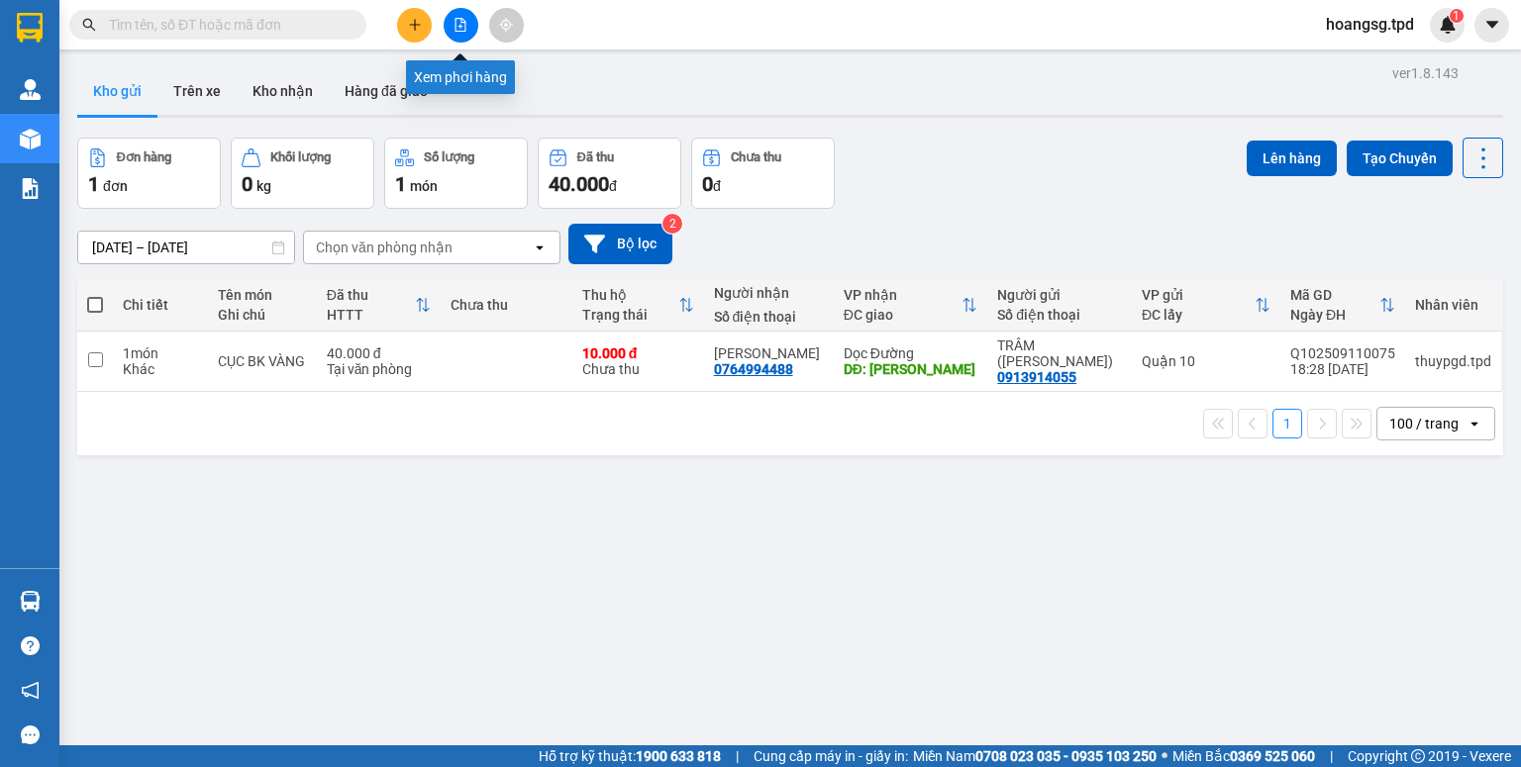
click at [455, 31] on icon "file-add" at bounding box center [461, 25] width 14 height 14
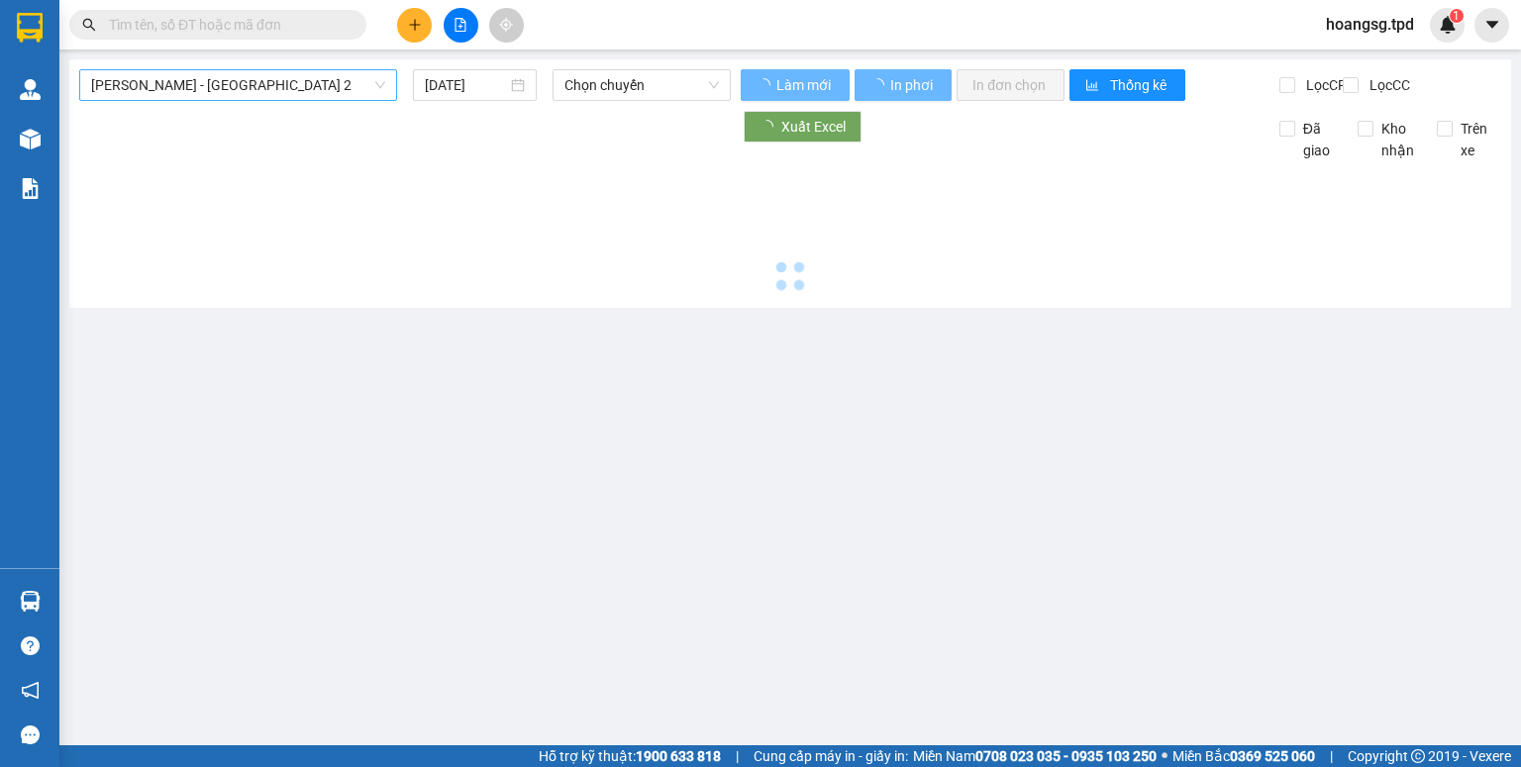
type input "[DATE]"
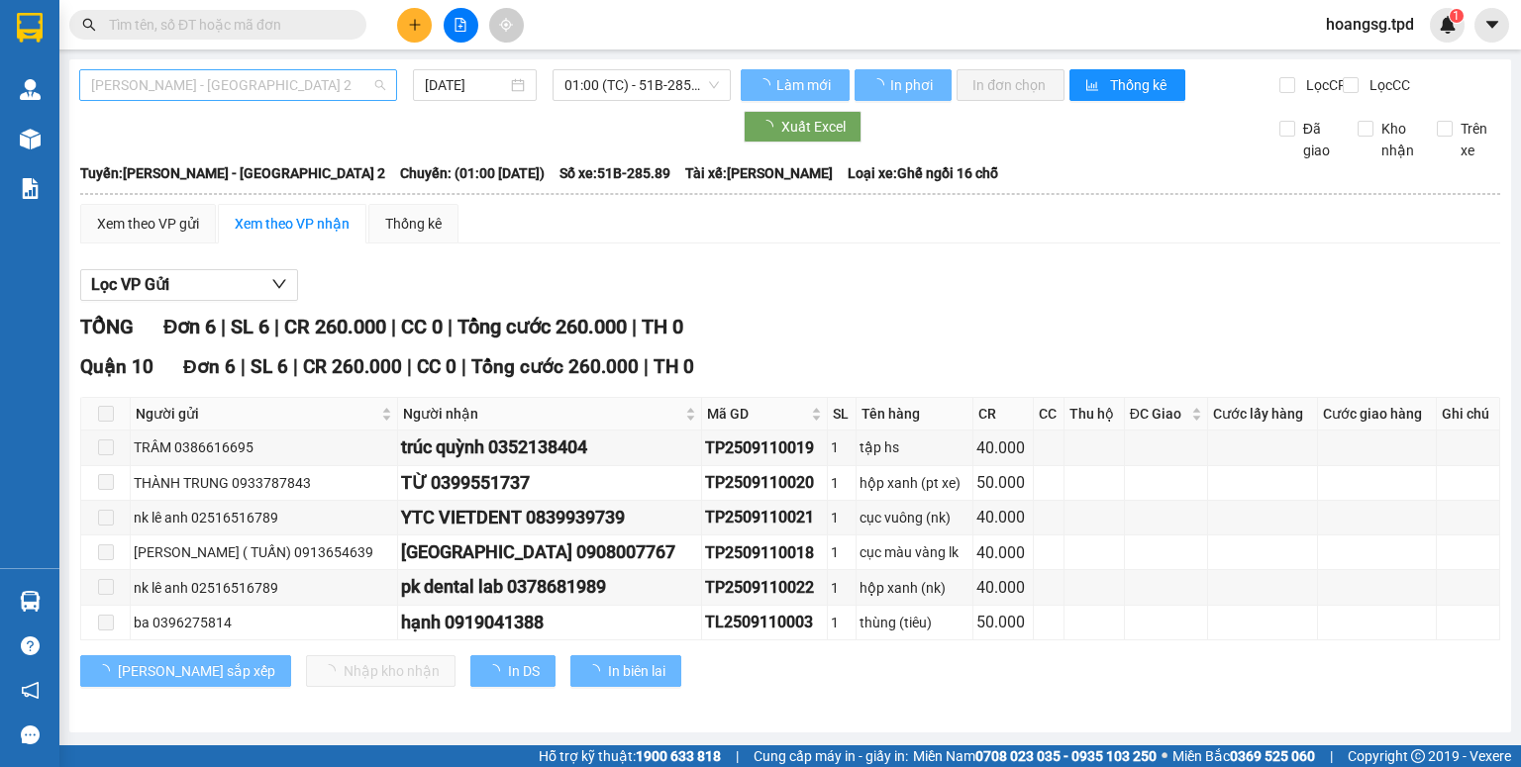
click at [258, 89] on span "[PERSON_NAME] - [GEOGRAPHIC_DATA] 2" at bounding box center [238, 85] width 294 height 30
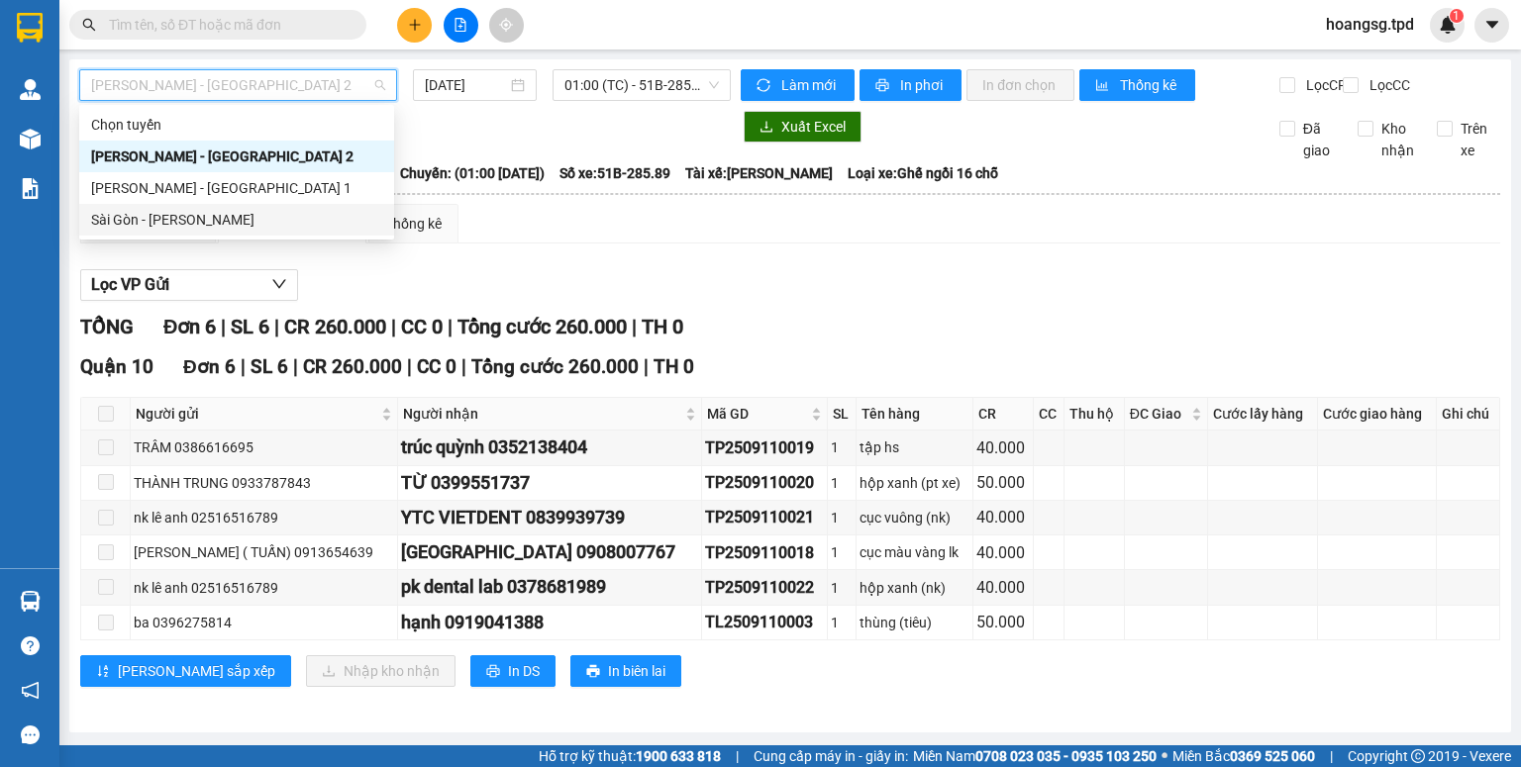
drag, startPoint x: 207, startPoint y: 206, endPoint x: 457, endPoint y: 125, distance: 262.4
click at [207, 206] on div "Sài Gòn - [PERSON_NAME]" at bounding box center [236, 220] width 315 height 32
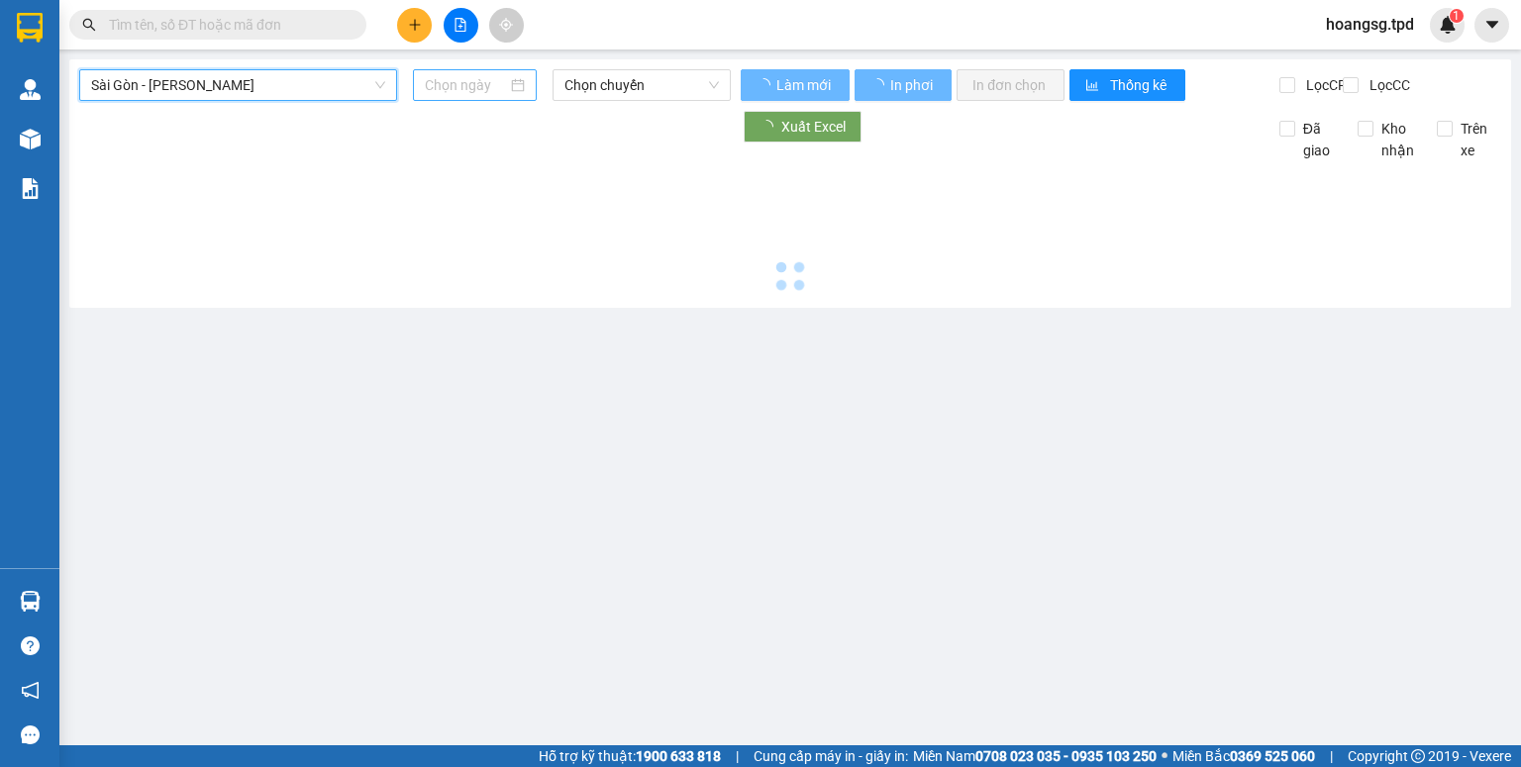
type input "[DATE]"
